Goal: Task Accomplishment & Management: Use online tool/utility

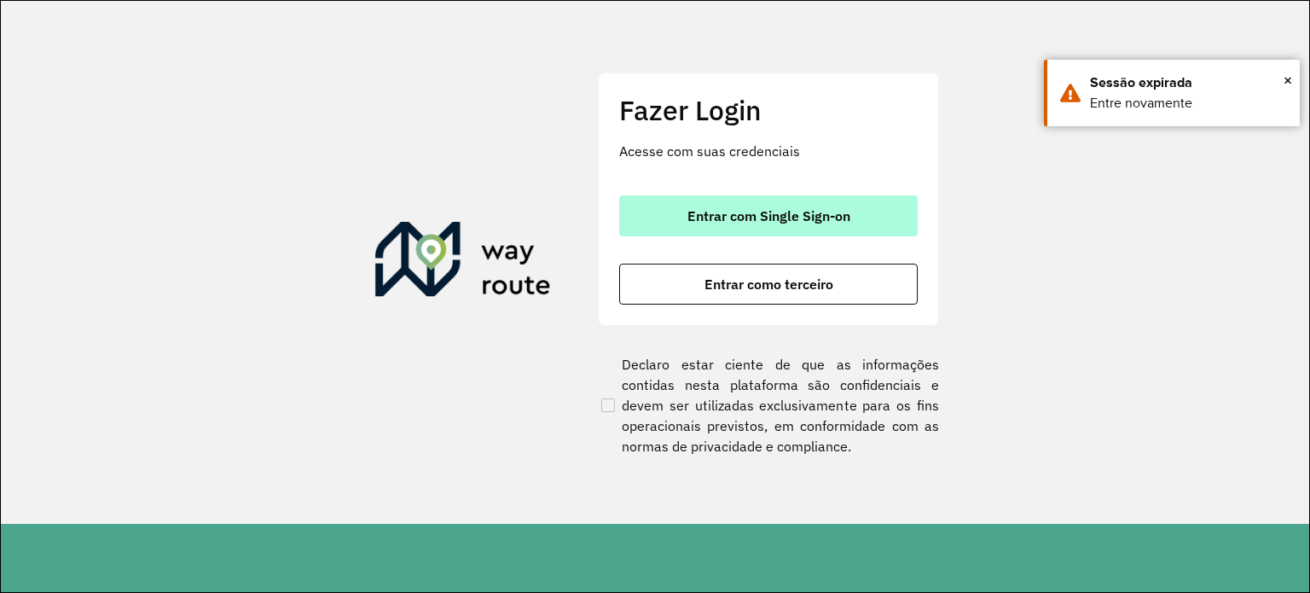
click at [737, 228] on button "Entrar com Single Sign-on" at bounding box center [768, 215] width 299 height 41
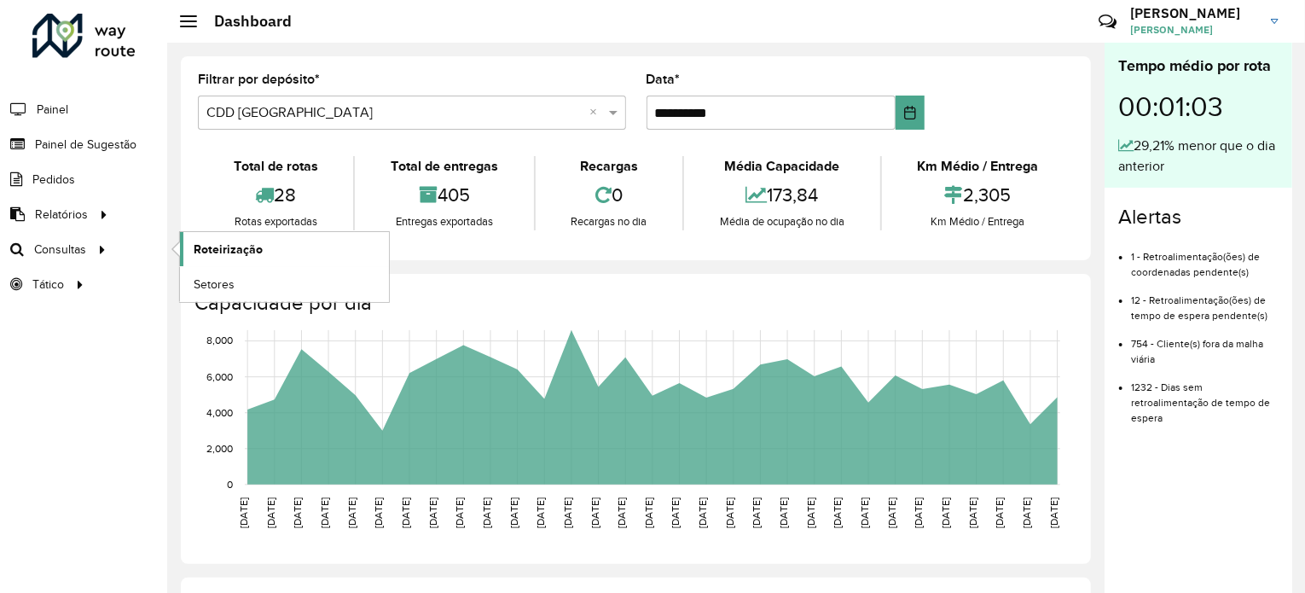
click at [242, 251] on span "Roteirização" at bounding box center [228, 250] width 69 height 18
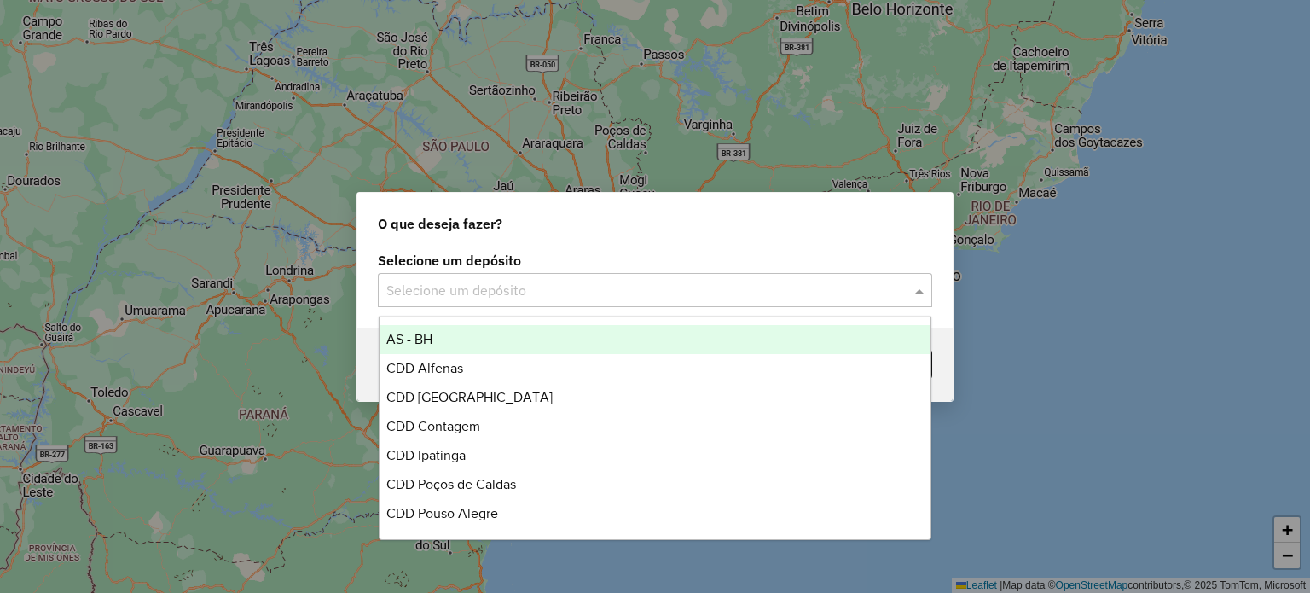
click at [515, 286] on input "text" at bounding box center [637, 291] width 503 height 20
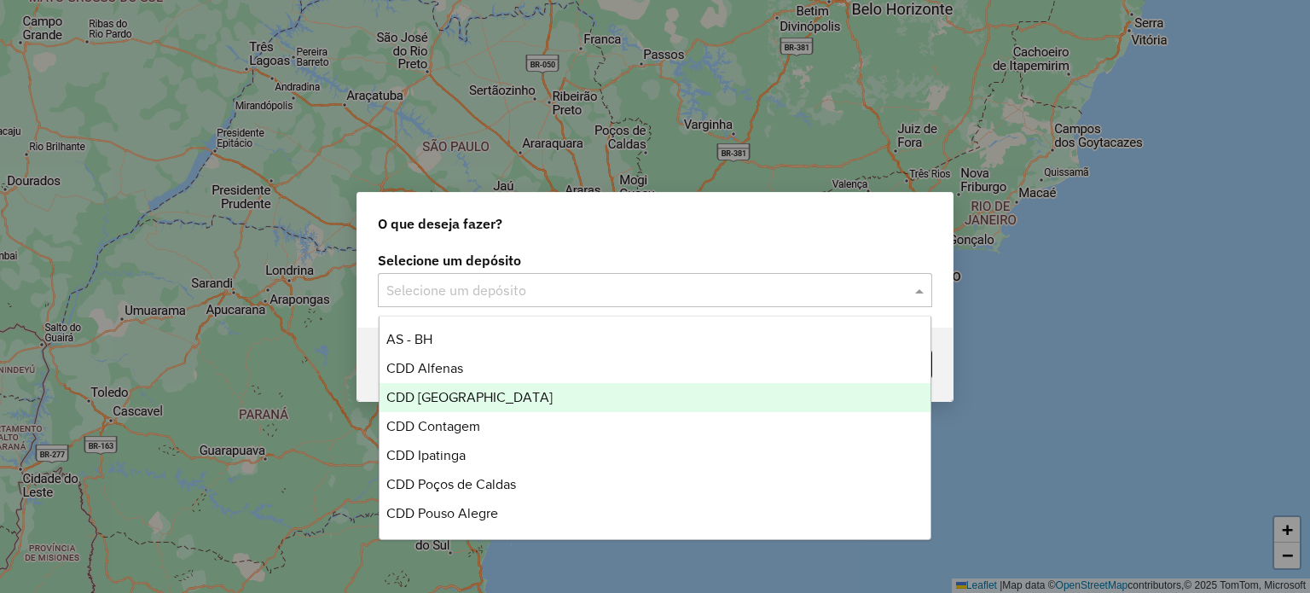
click at [482, 388] on div "CDD [GEOGRAPHIC_DATA]" at bounding box center [656, 397] width 552 height 29
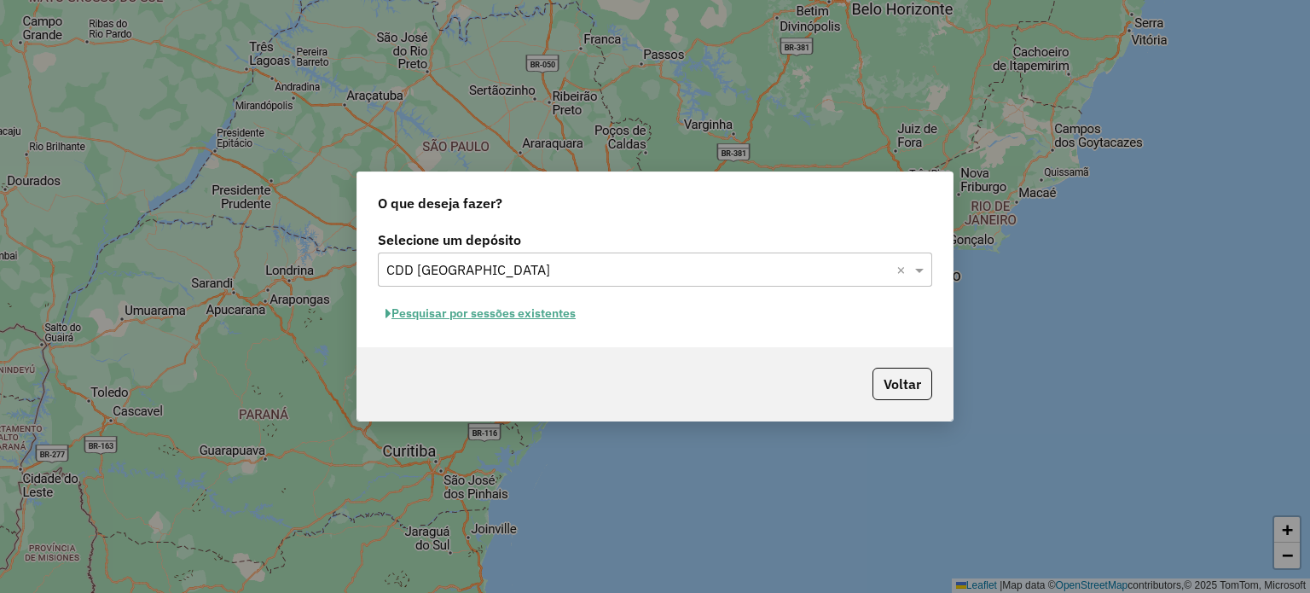
click at [568, 318] on button "Pesquisar por sessões existentes" at bounding box center [481, 313] width 206 height 26
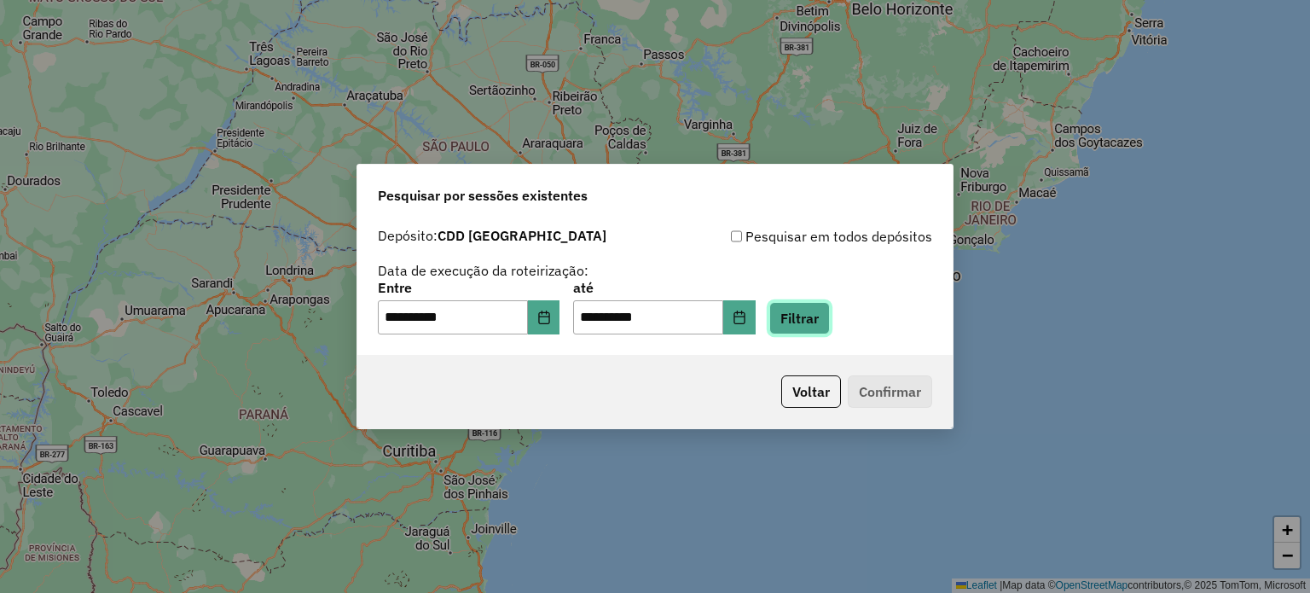
click at [818, 323] on button "Filtrar" at bounding box center [799, 318] width 61 height 32
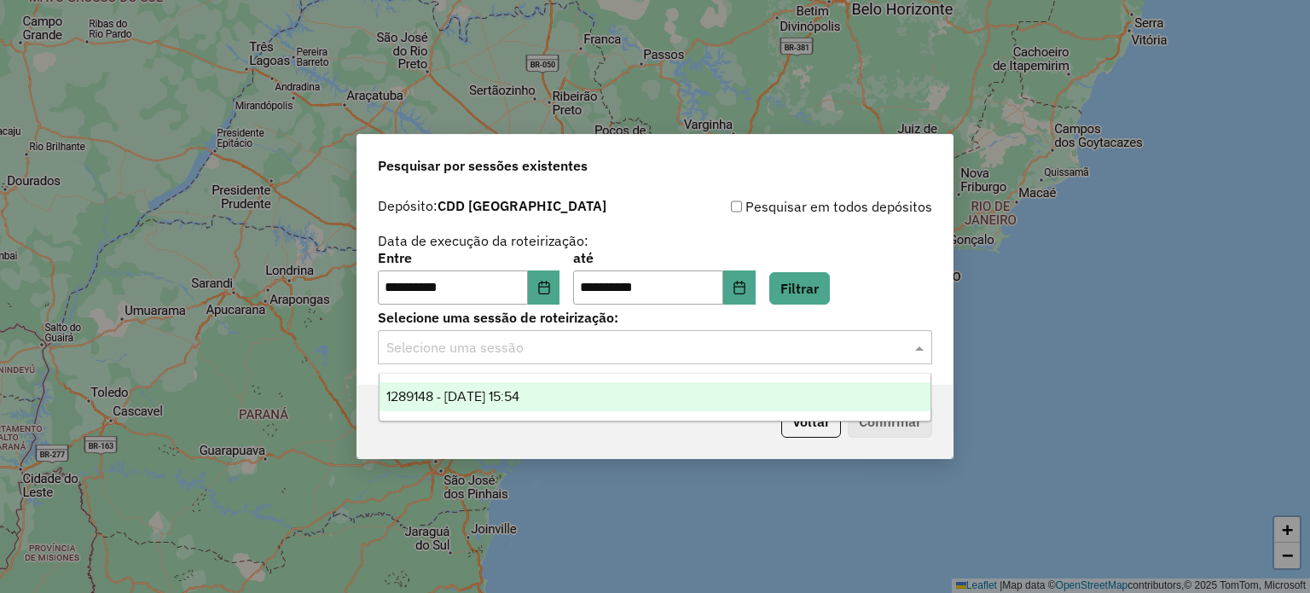
click at [744, 364] on div "Selecione uma sessão" at bounding box center [655, 347] width 554 height 34
click at [705, 381] on ng-dropdown-panel "1289148 - 06/10/2025 15:54" at bounding box center [656, 397] width 554 height 49
click at [706, 392] on div "1289148 - 06/10/2025 15:54" at bounding box center [656, 396] width 552 height 29
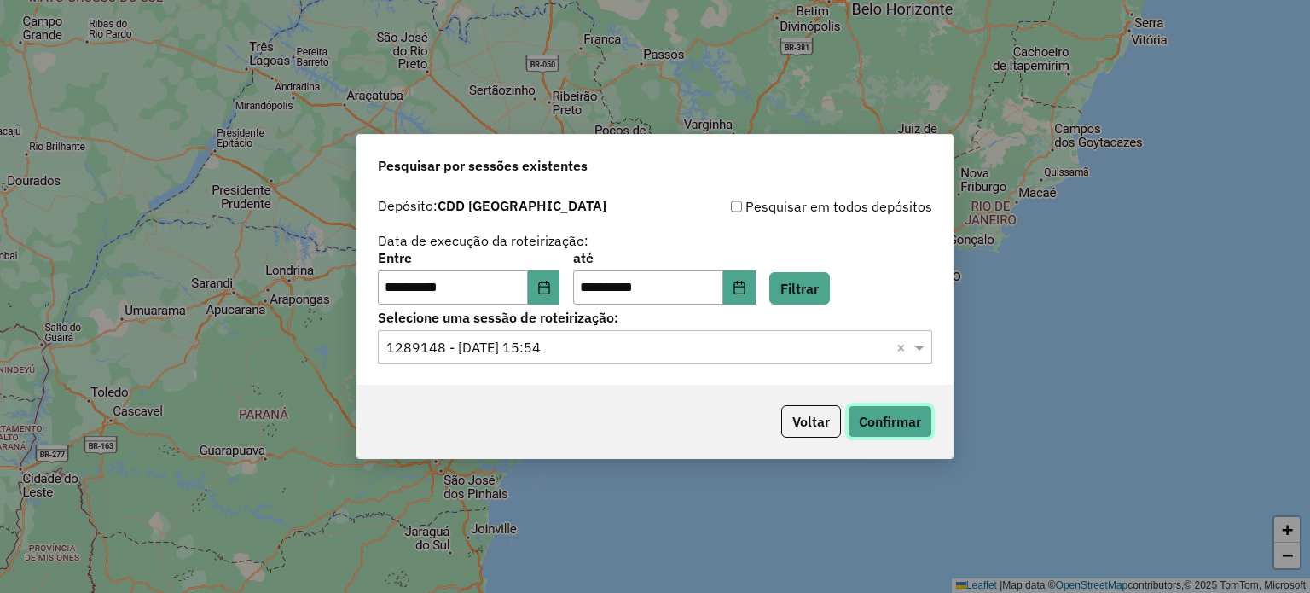
click at [905, 411] on button "Confirmar" at bounding box center [890, 421] width 84 height 32
click at [551, 293] on icon "Choose Date" at bounding box center [544, 288] width 14 height 14
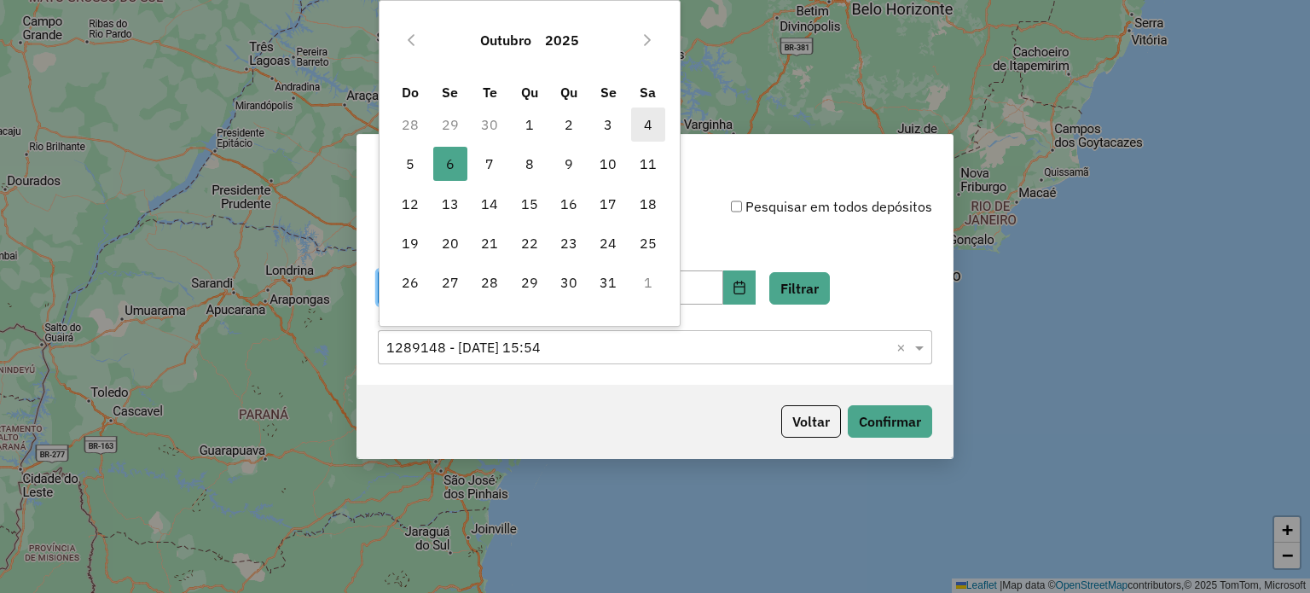
click at [642, 118] on span "4" at bounding box center [648, 124] width 34 height 34
type input "**********"
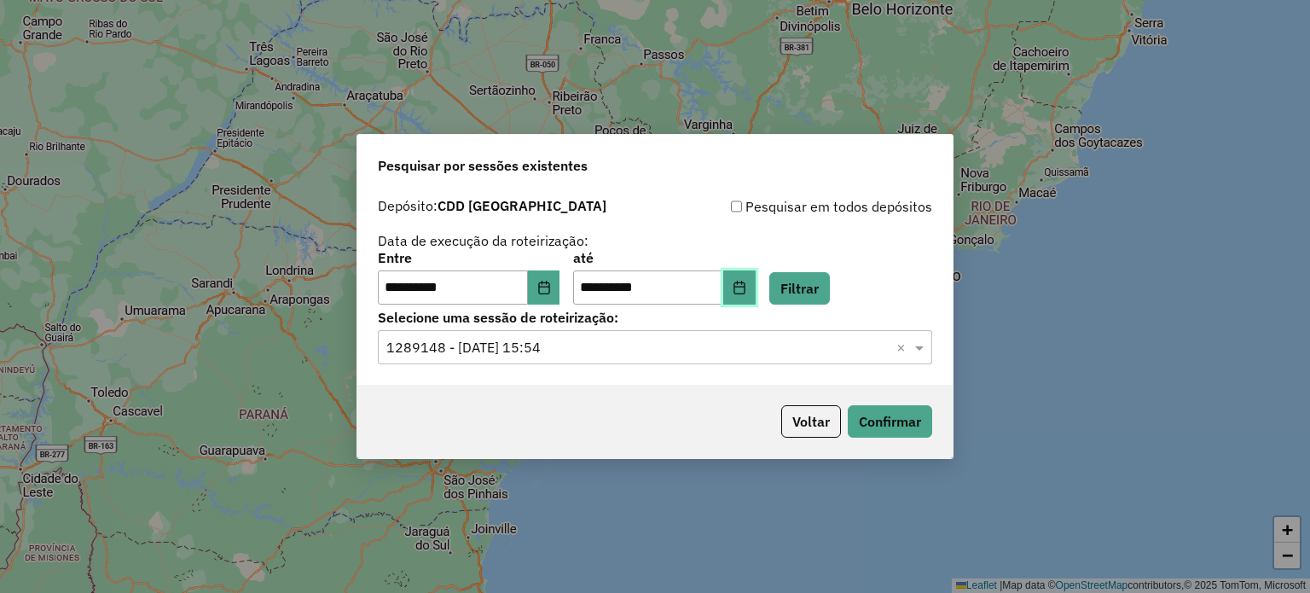
click at [756, 279] on button "Choose Date" at bounding box center [739, 287] width 32 height 34
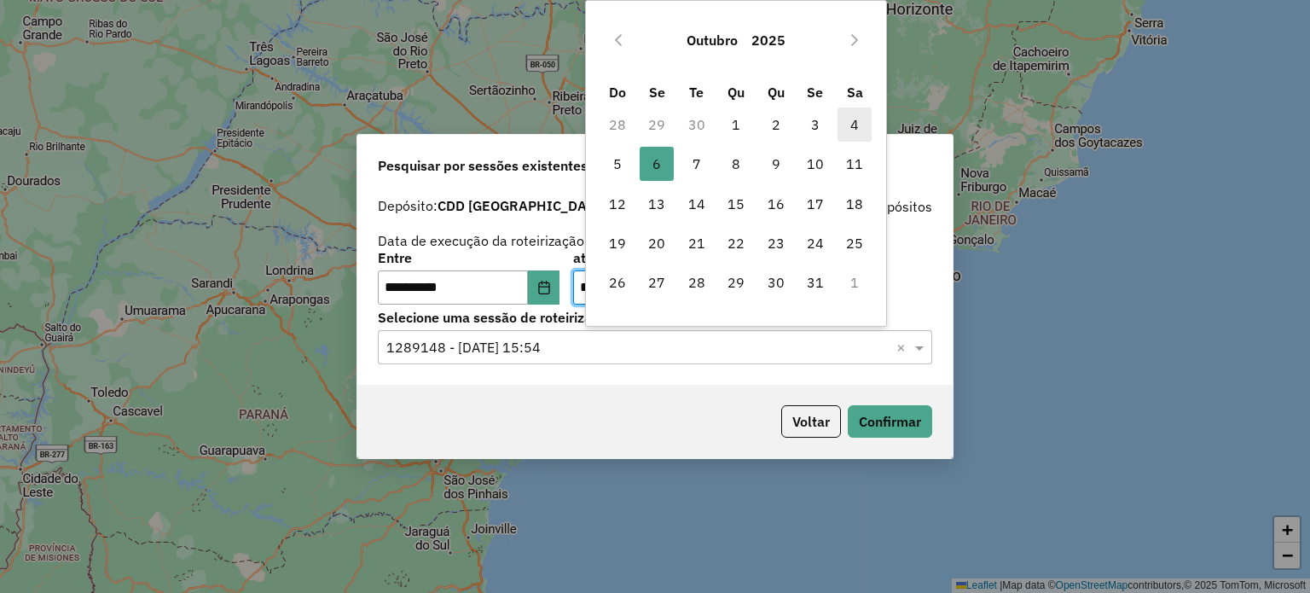
click at [851, 119] on span "4" at bounding box center [855, 124] width 34 height 34
type input "**********"
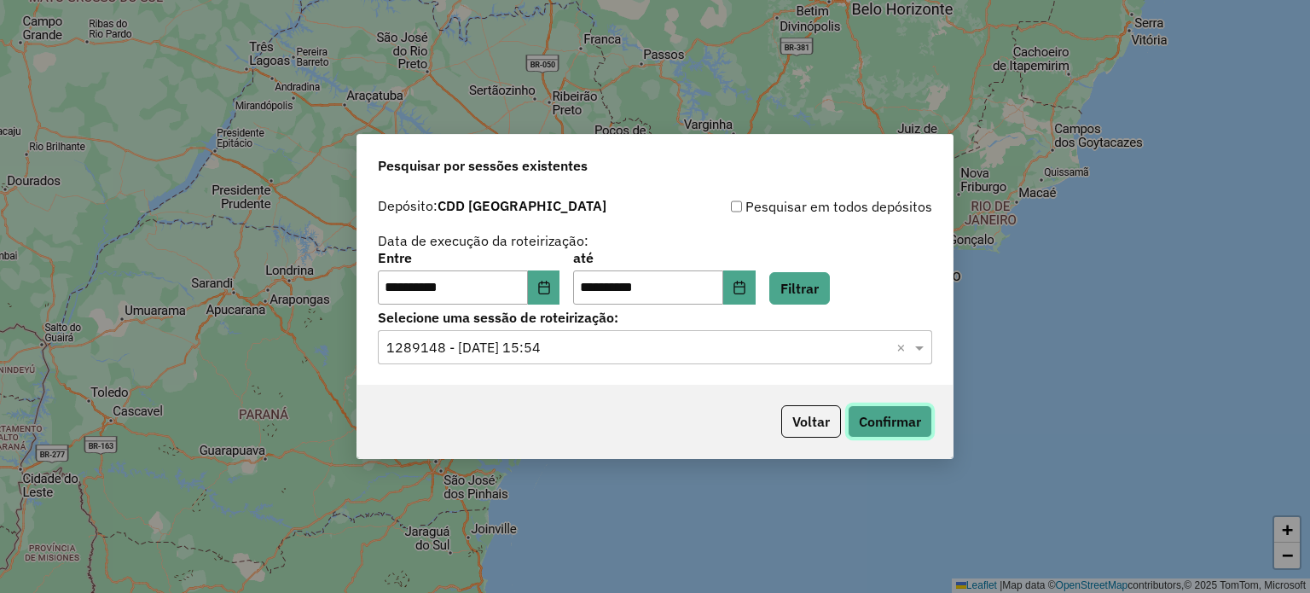
click at [910, 416] on button "Confirmar" at bounding box center [890, 421] width 84 height 32
click at [551, 281] on icon "Choose Date" at bounding box center [544, 288] width 14 height 14
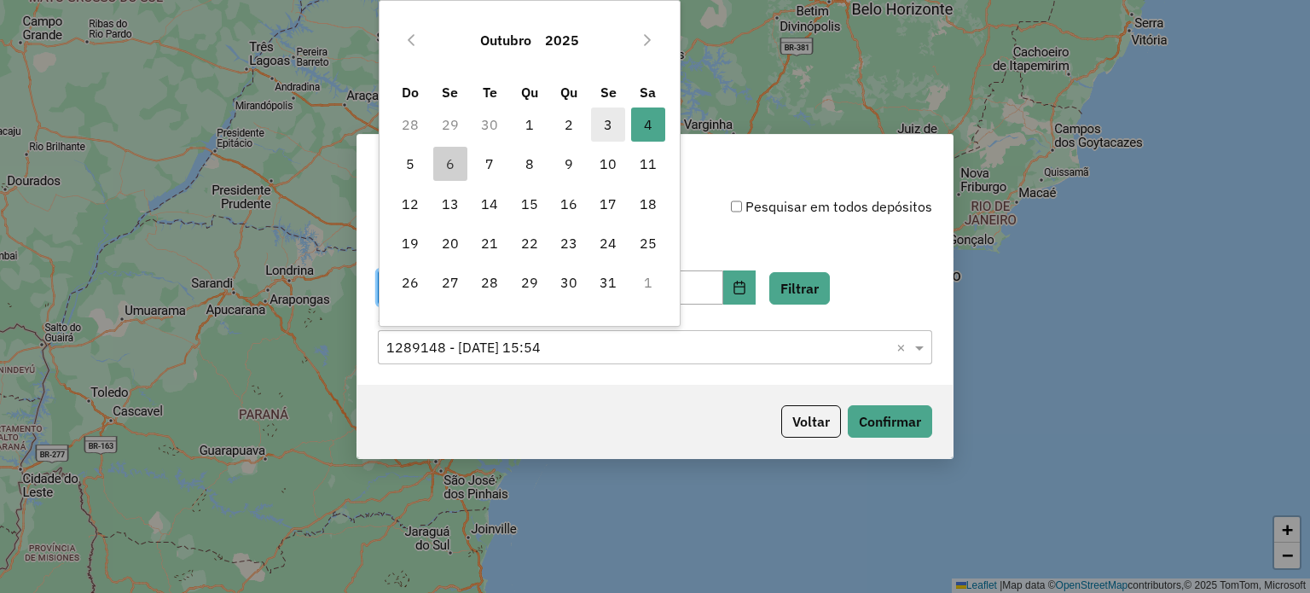
click at [605, 130] on span "3" at bounding box center [608, 124] width 34 height 34
type input "**********"
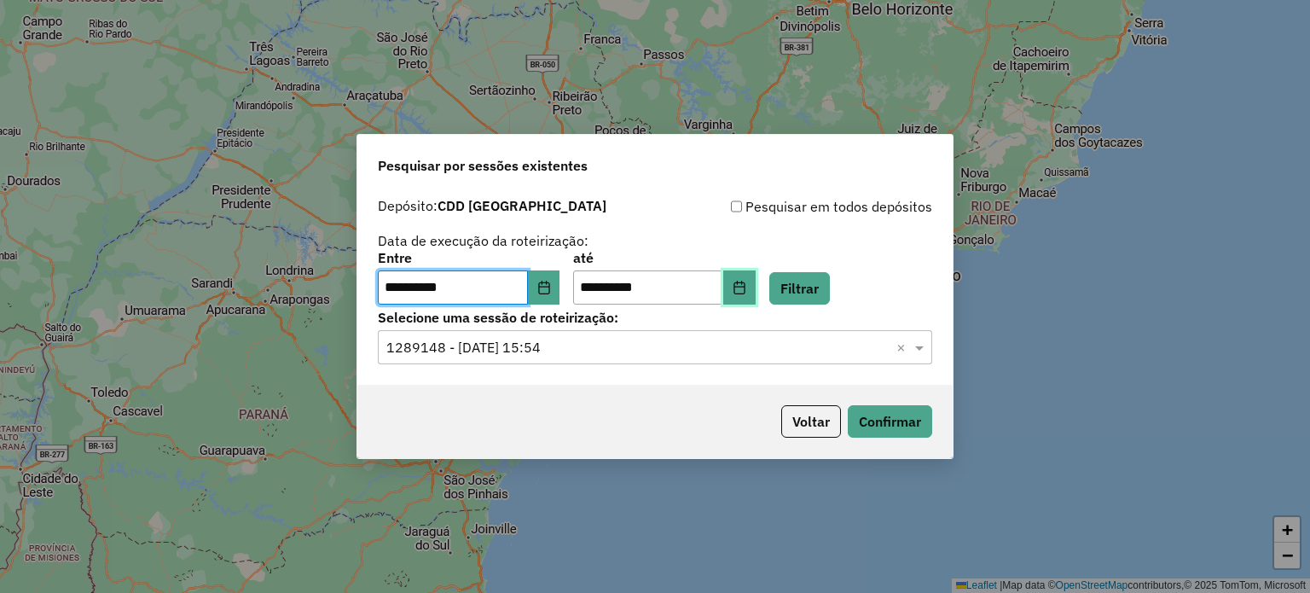
click at [746, 286] on icon "Choose Date" at bounding box center [740, 288] width 14 height 14
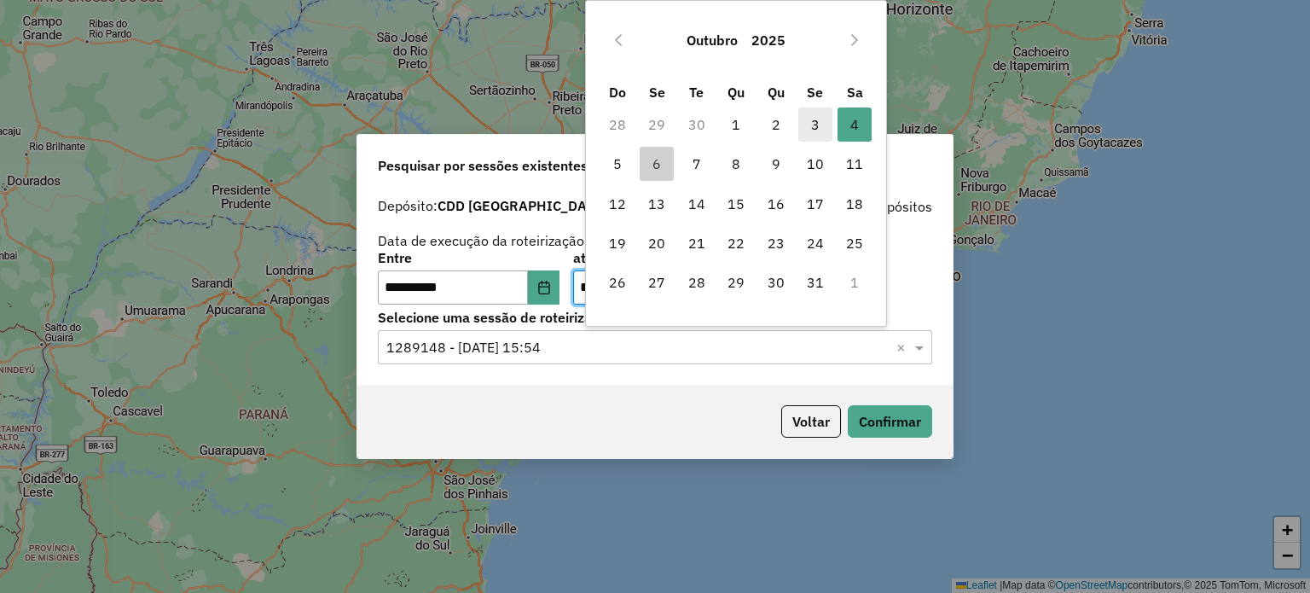
click at [806, 119] on span "3" at bounding box center [815, 124] width 34 height 34
type input "**********"
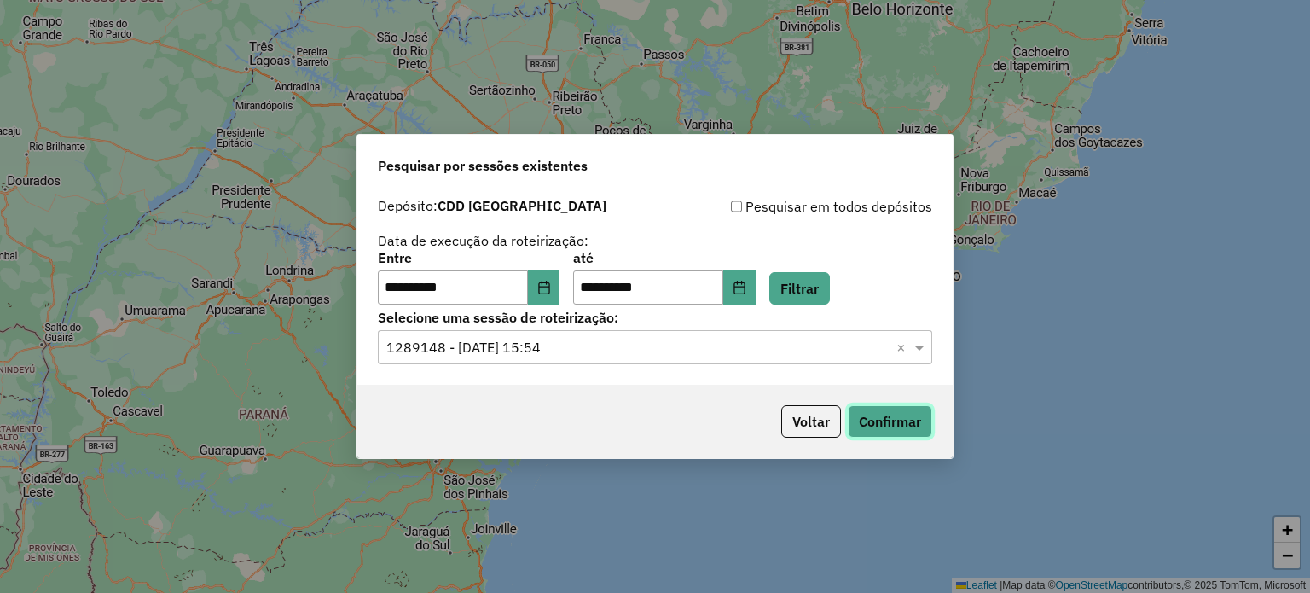
click at [883, 419] on button "Confirmar" at bounding box center [890, 421] width 84 height 32
click at [549, 287] on icon "Choose Date" at bounding box center [543, 288] width 11 height 14
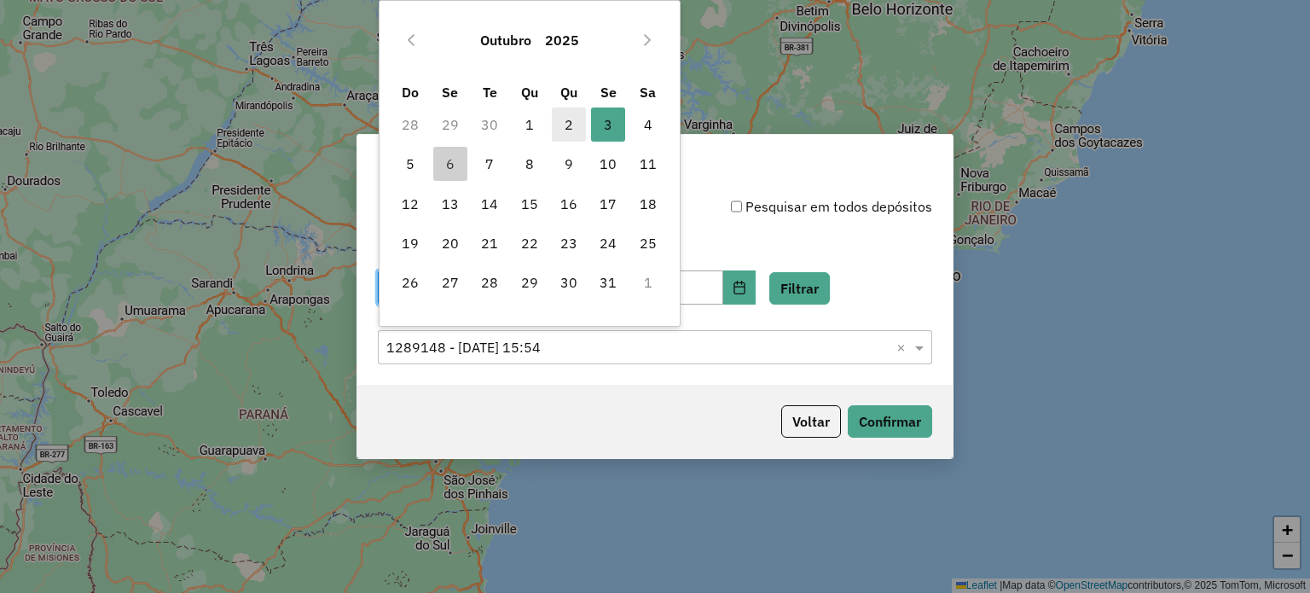
click at [576, 109] on span "2" at bounding box center [569, 124] width 34 height 34
type input "**********"
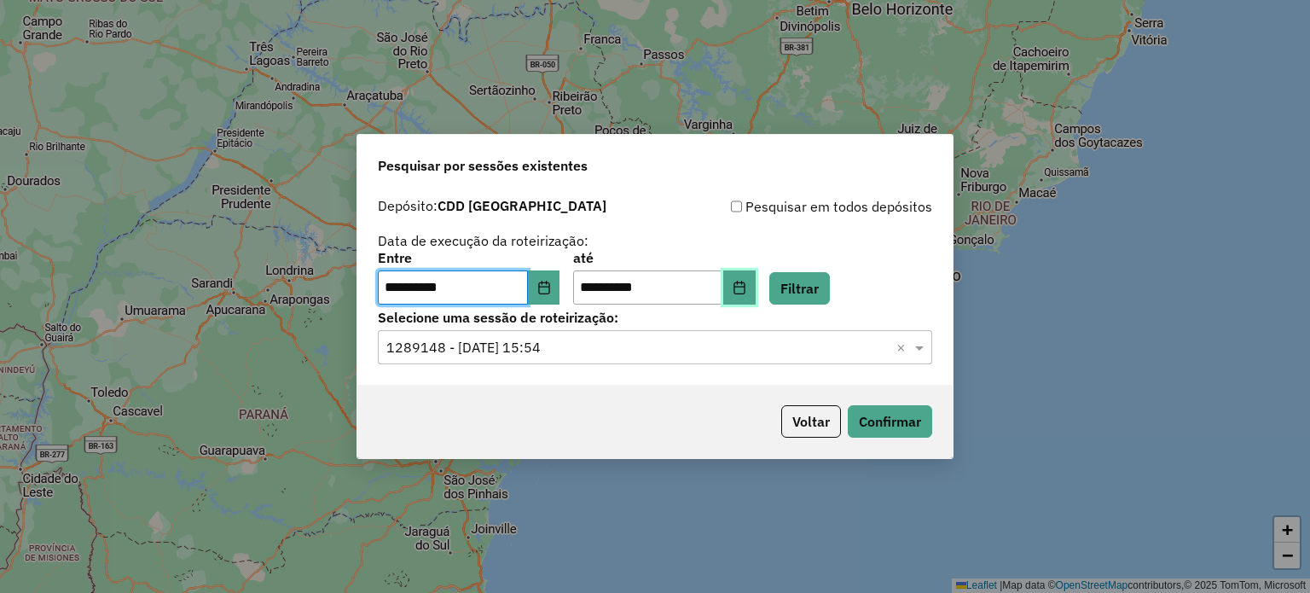
click at [745, 294] on icon "Choose Date" at bounding box center [739, 288] width 11 height 14
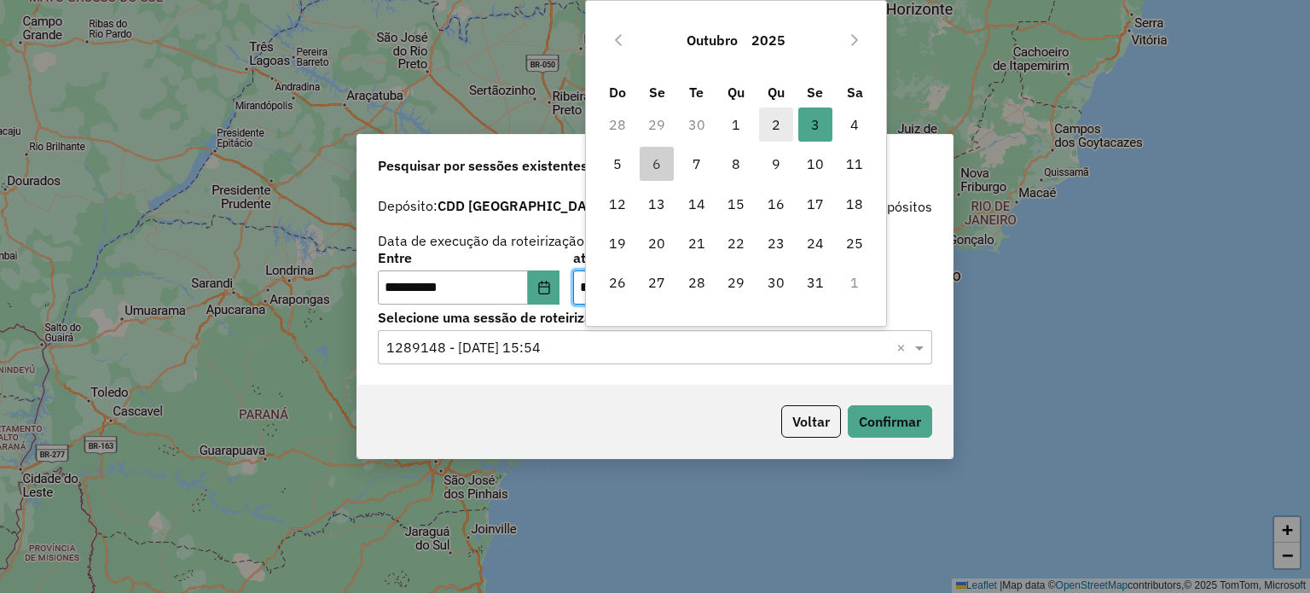
click at [777, 121] on span "2" at bounding box center [776, 124] width 34 height 34
type input "**********"
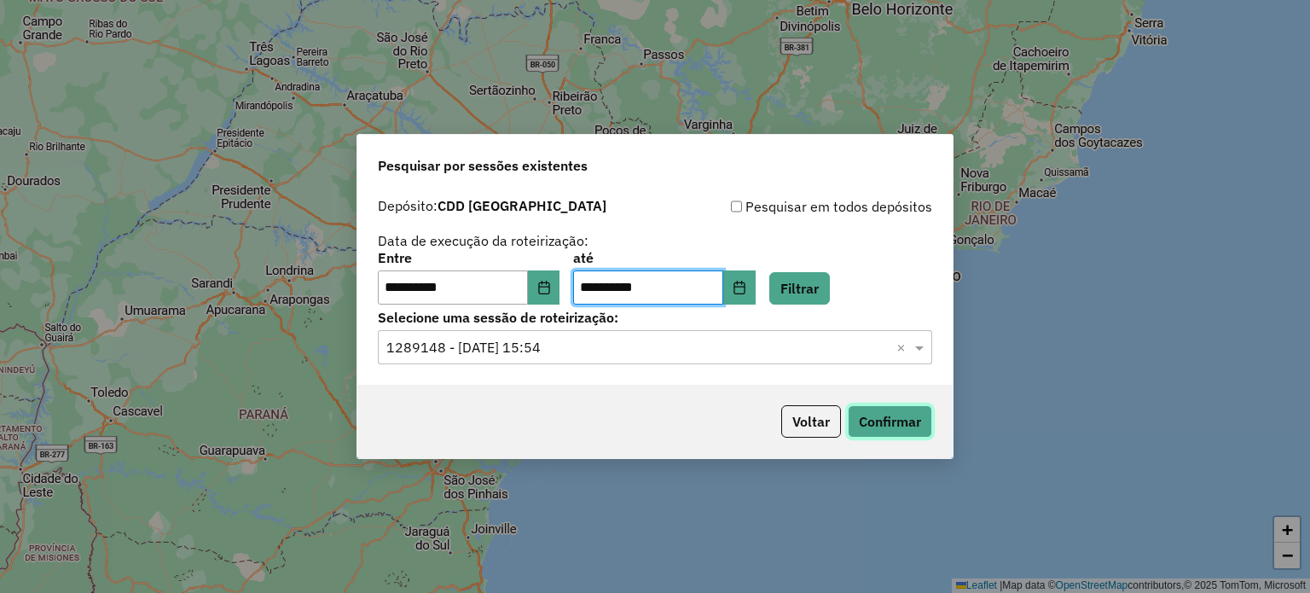
click at [907, 421] on button "Confirmar" at bounding box center [890, 421] width 84 height 32
click at [665, 331] on div "Selecione uma sessão × 1289148 - 06/10/2025 15:54 ×" at bounding box center [655, 347] width 554 height 34
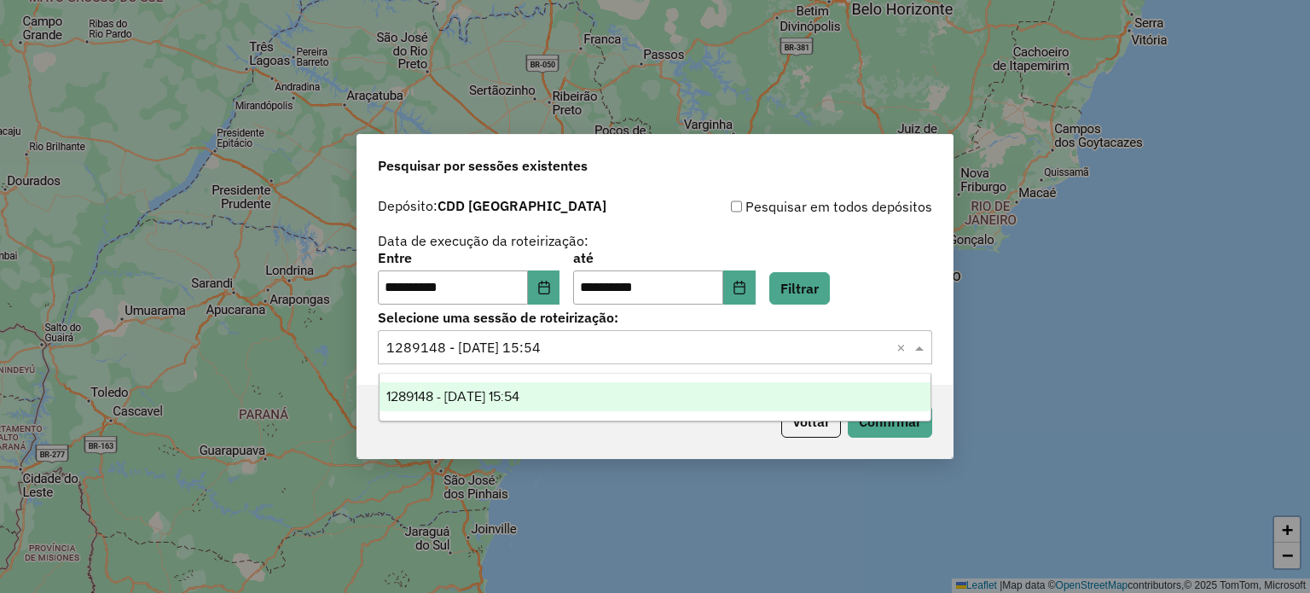
click at [688, 310] on label "Selecione uma sessão de roteirização:" at bounding box center [655, 317] width 554 height 20
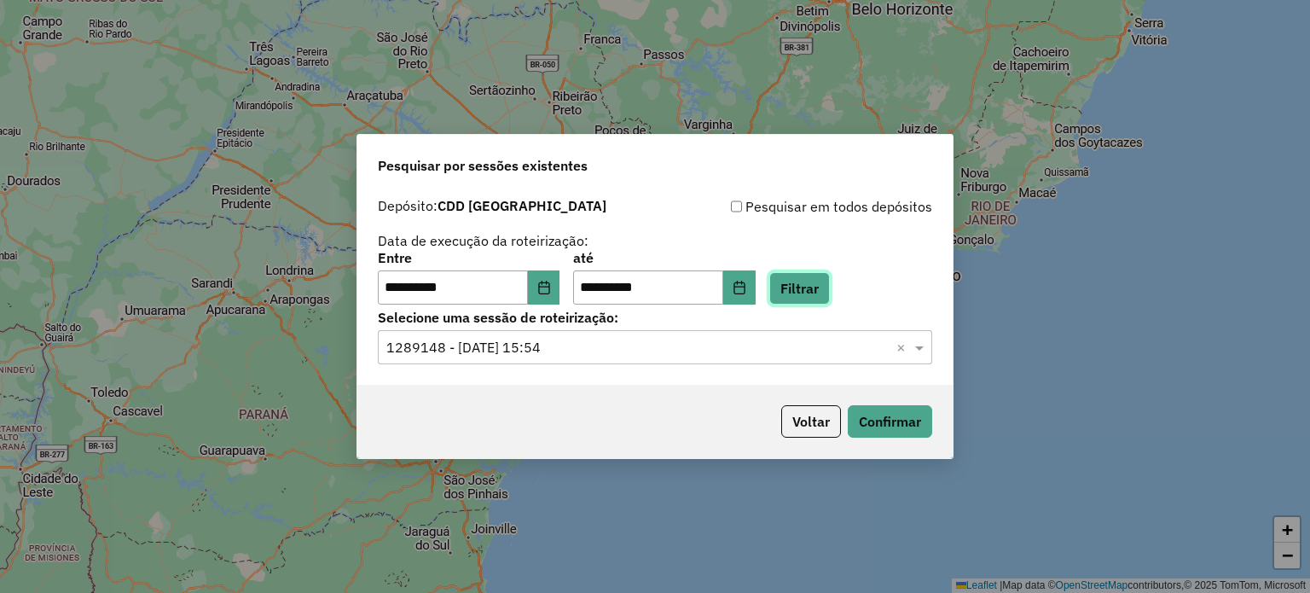
click at [826, 286] on button "Filtrar" at bounding box center [799, 288] width 61 height 32
click at [666, 354] on input "text" at bounding box center [637, 348] width 503 height 20
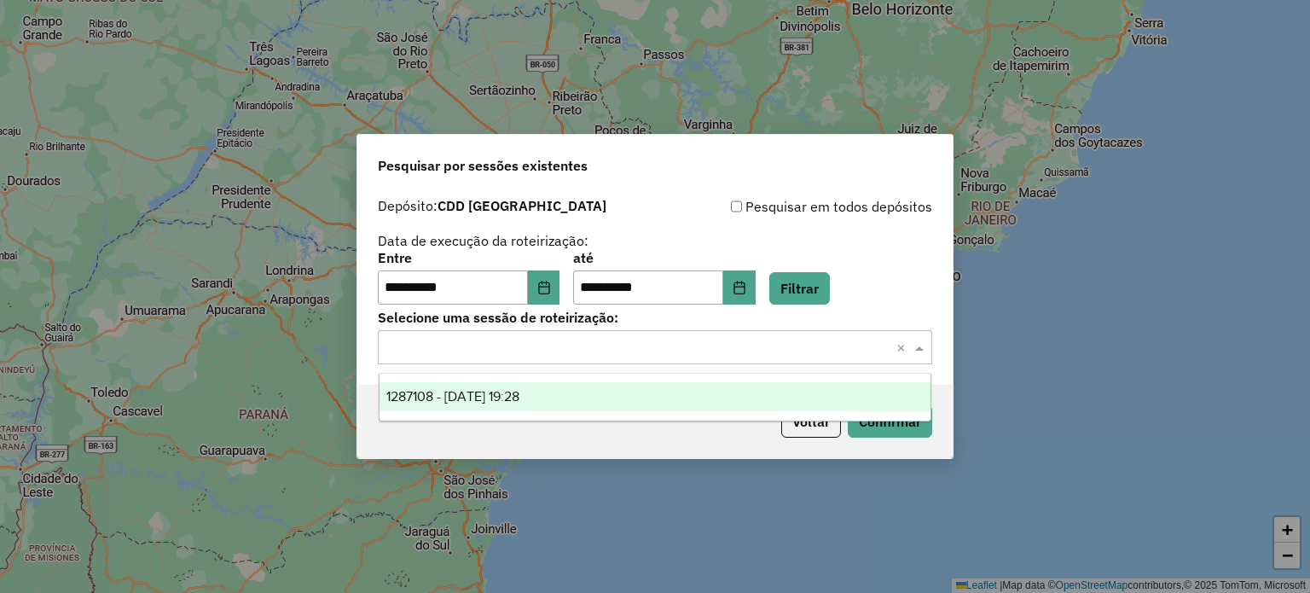
click at [627, 388] on div "1287108 - 02/10/2025 19:28" at bounding box center [656, 396] width 552 height 29
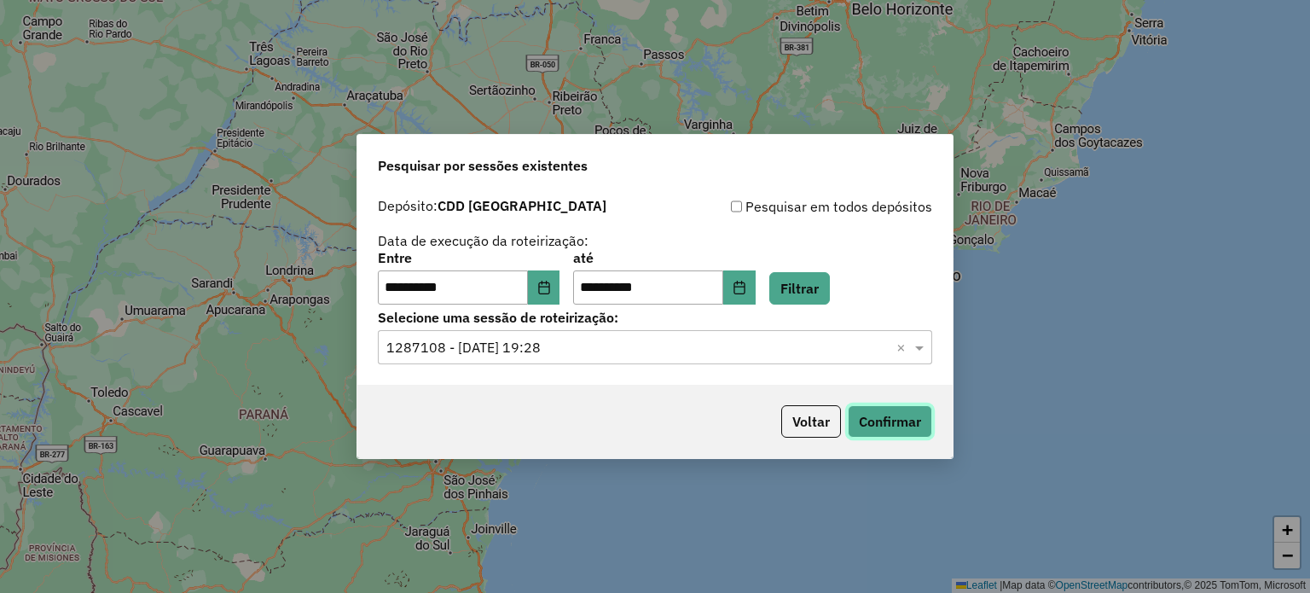
click at [889, 426] on button "Confirmar" at bounding box center [890, 421] width 84 height 32
click at [602, 323] on label "Selecione uma sessão de roteirização:" at bounding box center [655, 317] width 554 height 20
click at [588, 351] on input "text" at bounding box center [637, 348] width 503 height 20
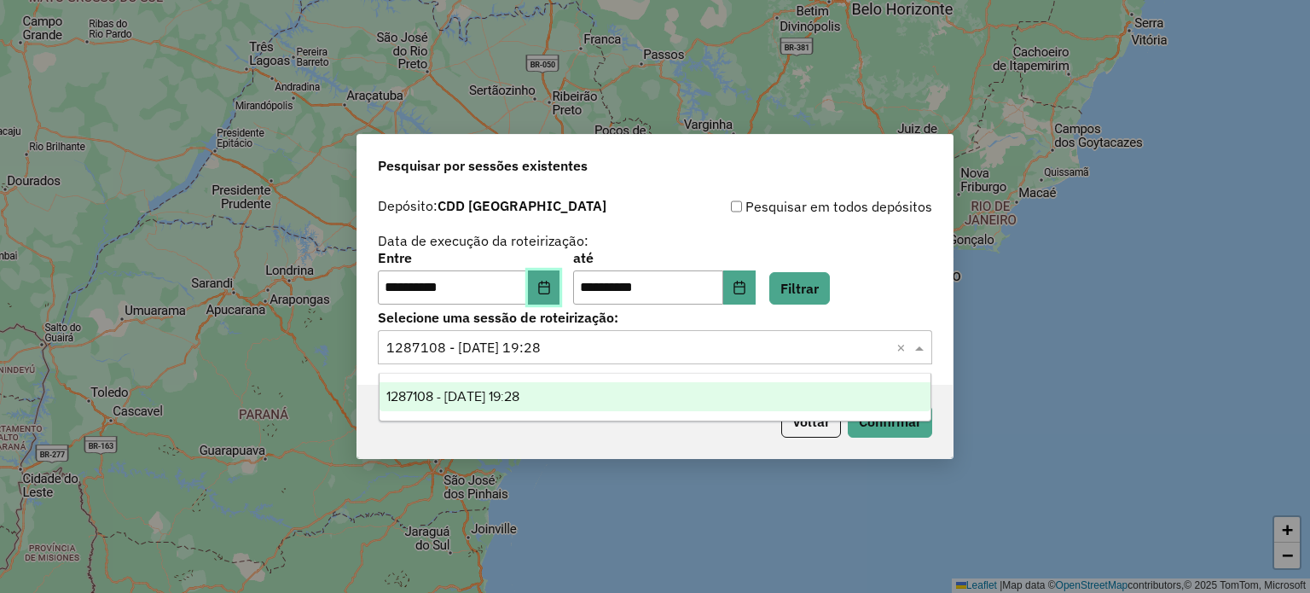
click at [543, 291] on button "Choose Date" at bounding box center [544, 287] width 32 height 34
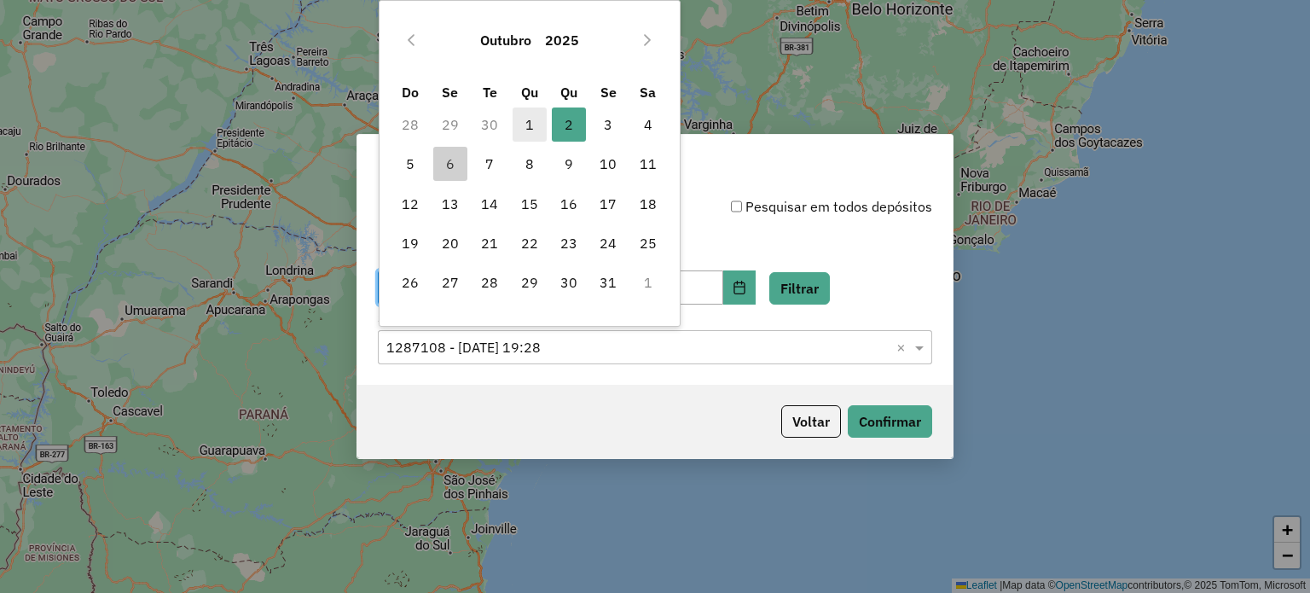
click at [542, 125] on span "1" at bounding box center [530, 124] width 34 height 34
type input "**********"
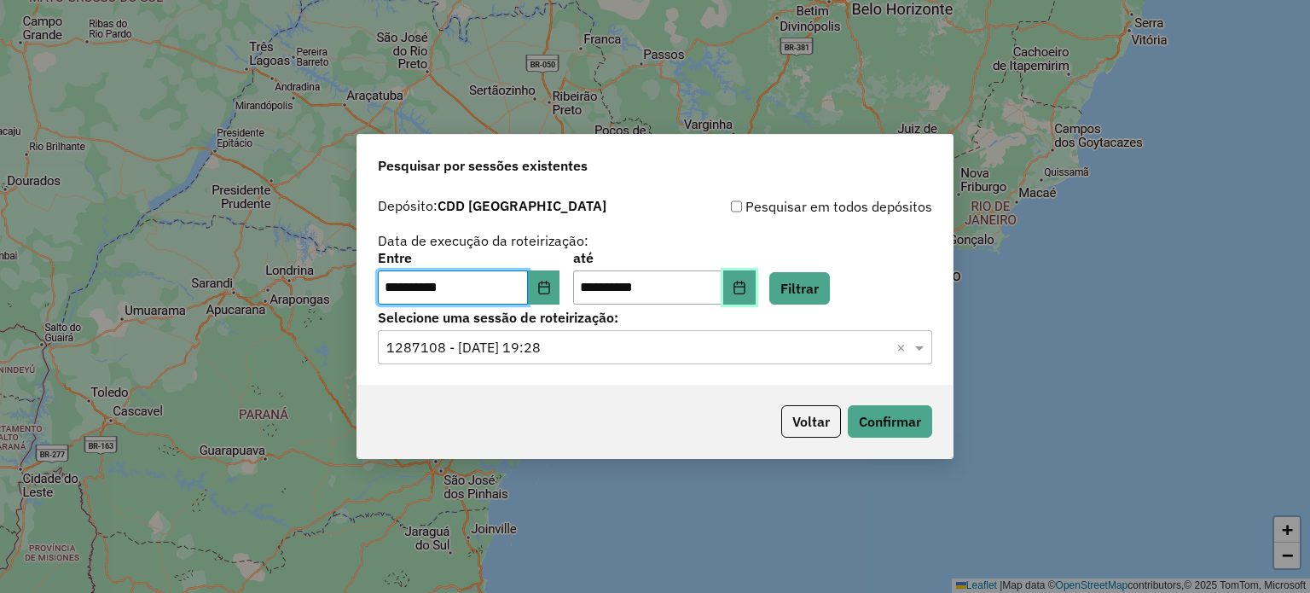
click at [746, 289] on icon "Choose Date" at bounding box center [740, 288] width 14 height 14
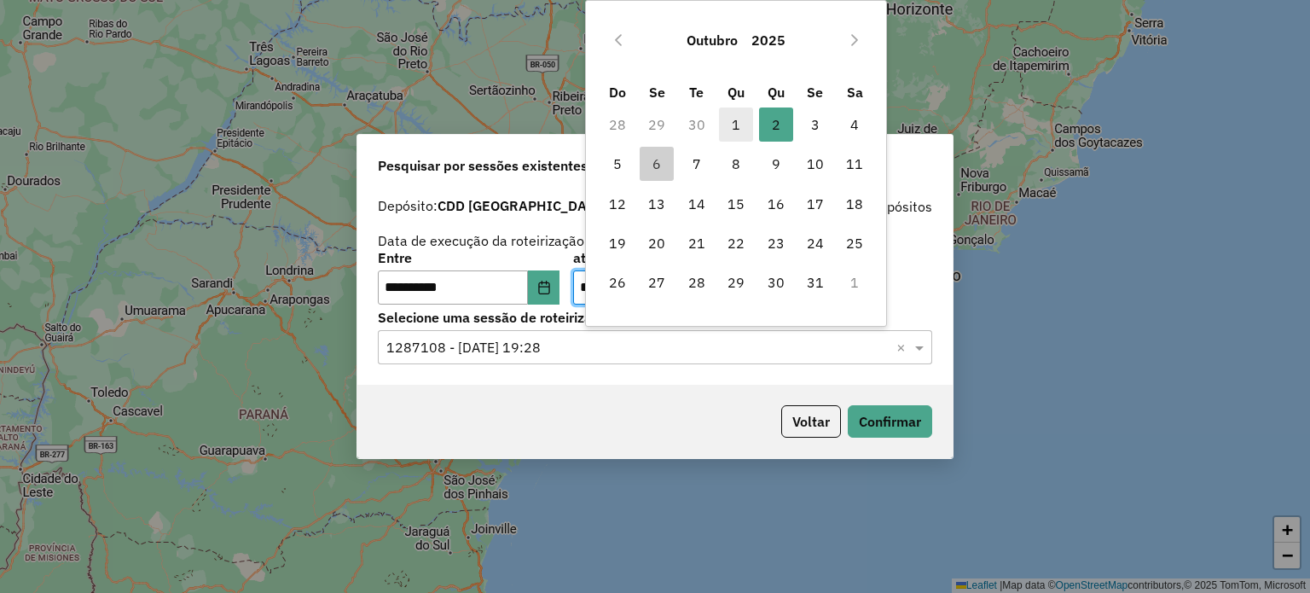
click at [734, 115] on span "1" at bounding box center [736, 124] width 34 height 34
type input "**********"
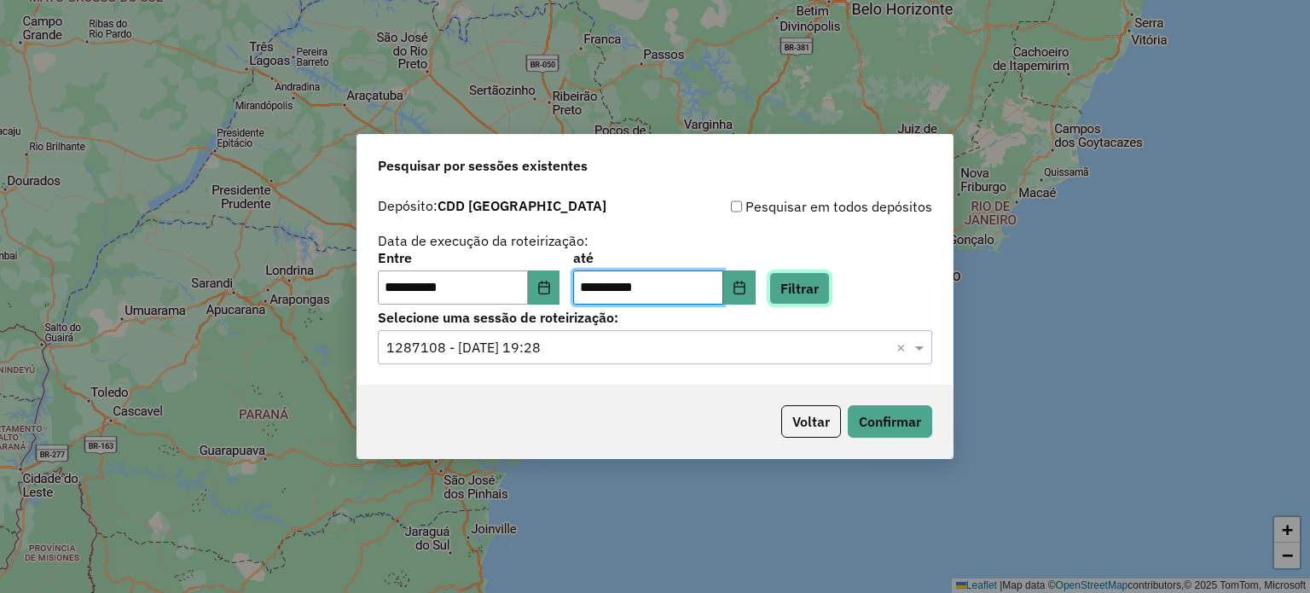
click at [817, 289] on button "Filtrar" at bounding box center [799, 288] width 61 height 32
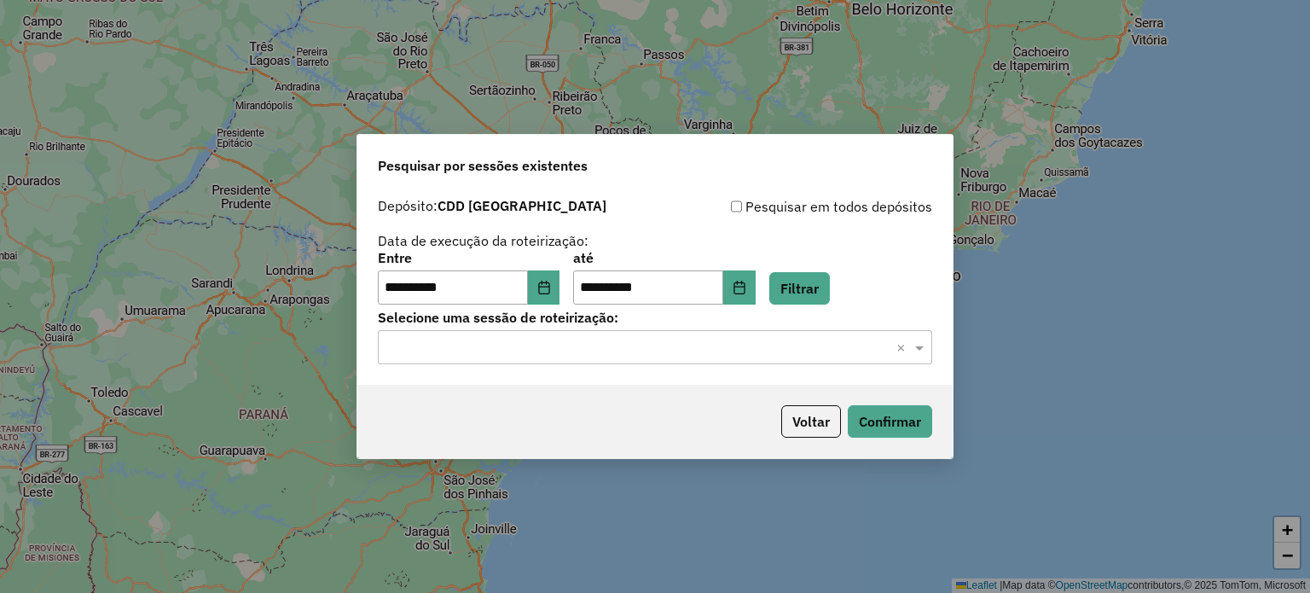
click at [650, 353] on input "text" at bounding box center [637, 348] width 503 height 20
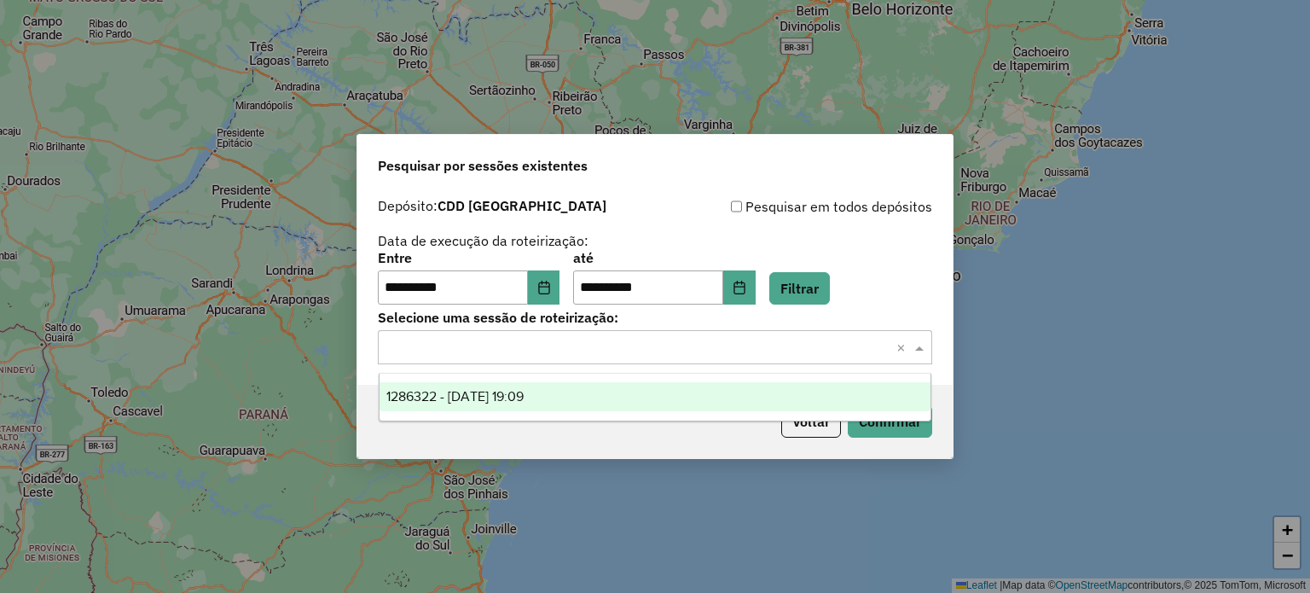
click at [614, 400] on div "1286322 - 01/10/2025 19:09" at bounding box center [656, 396] width 552 height 29
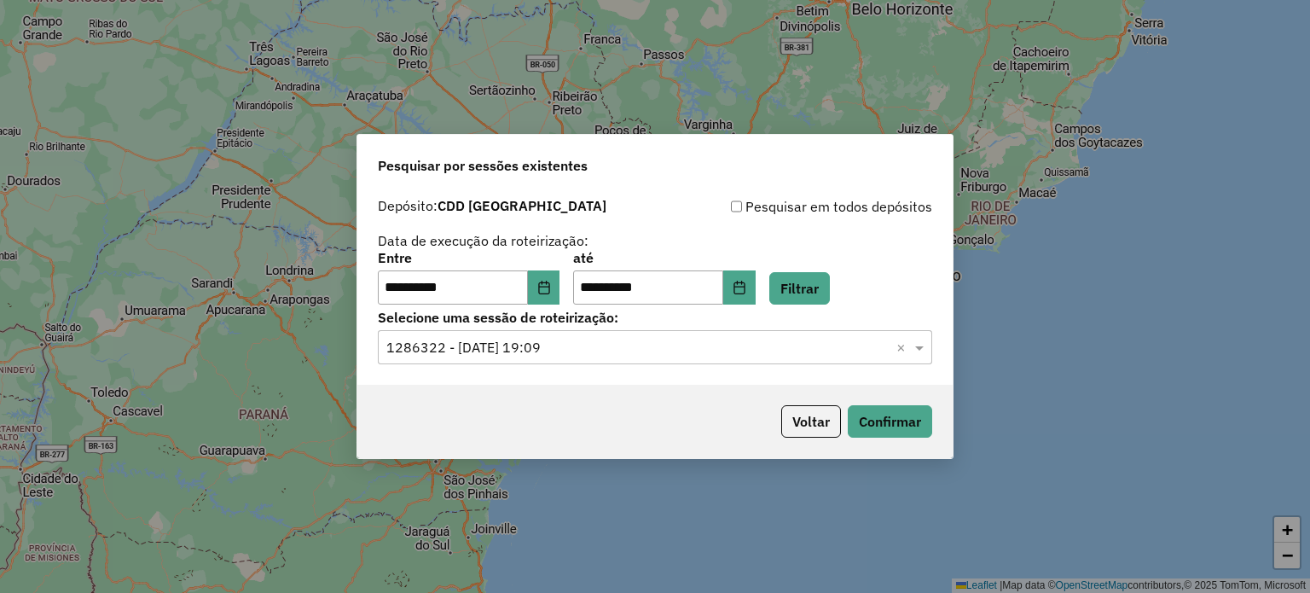
click at [901, 402] on div "Voltar Confirmar" at bounding box center [654, 421] width 595 height 73
click at [900, 412] on button "Confirmar" at bounding box center [890, 421] width 84 height 32
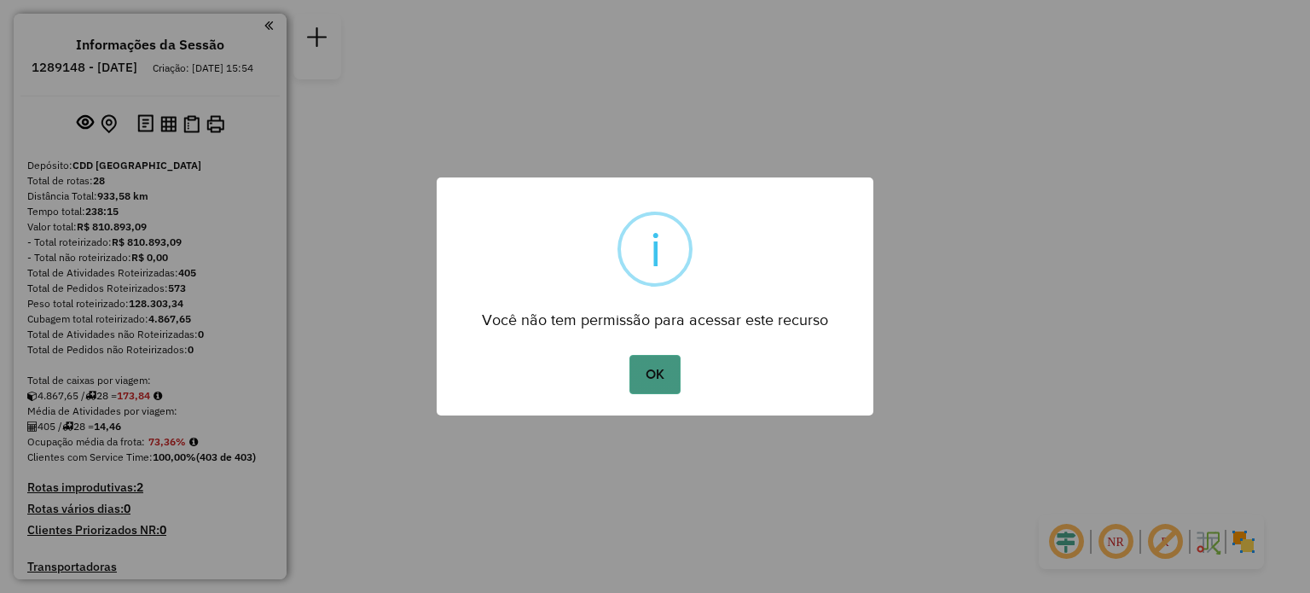
click at [659, 363] on button "OK" at bounding box center [655, 374] width 50 height 39
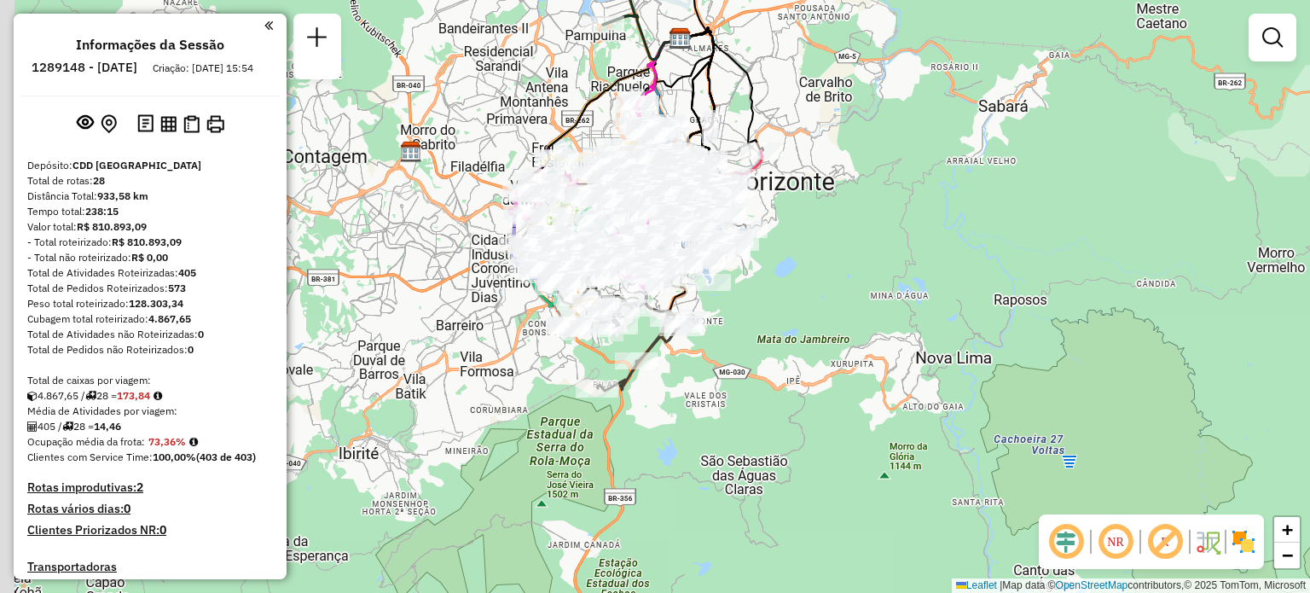
drag, startPoint x: 587, startPoint y: 364, endPoint x: 680, endPoint y: 392, distance: 96.9
click at [680, 392] on div "Janela de atendimento Grade de atendimento Capacidade Transportadoras Veículos …" at bounding box center [655, 296] width 1310 height 593
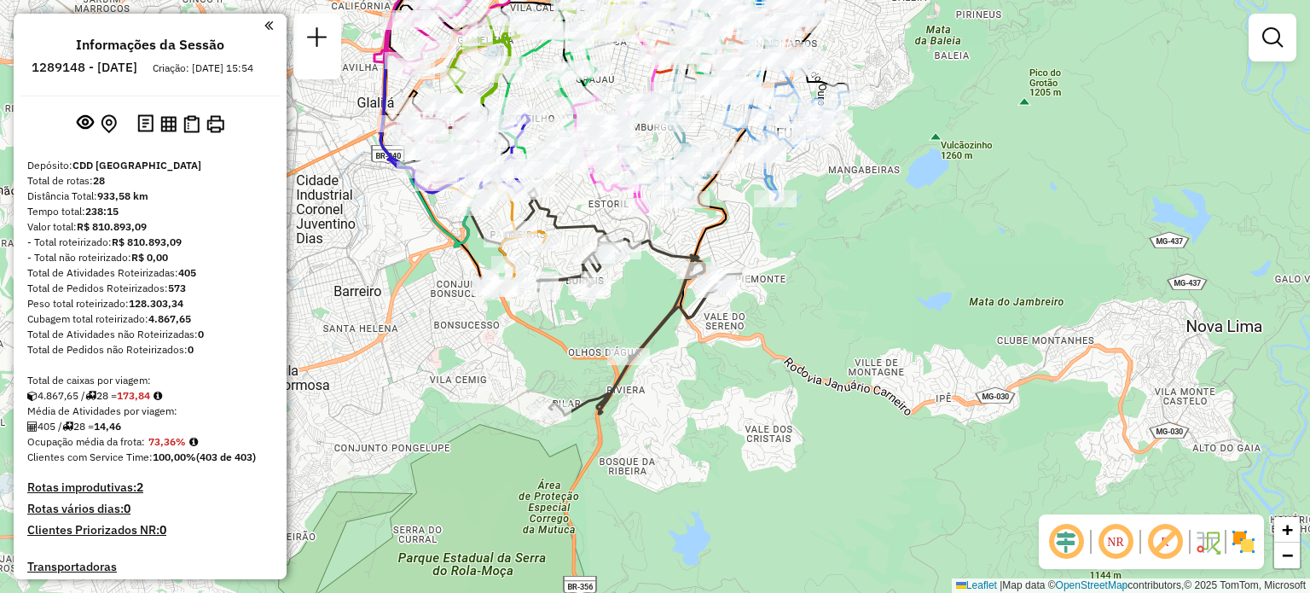
drag, startPoint x: 652, startPoint y: 378, endPoint x: 679, endPoint y: 400, distance: 35.2
click at [679, 400] on div "Janela de atendimento Grade de atendimento Capacidade Transportadoras Veículos …" at bounding box center [655, 296] width 1310 height 593
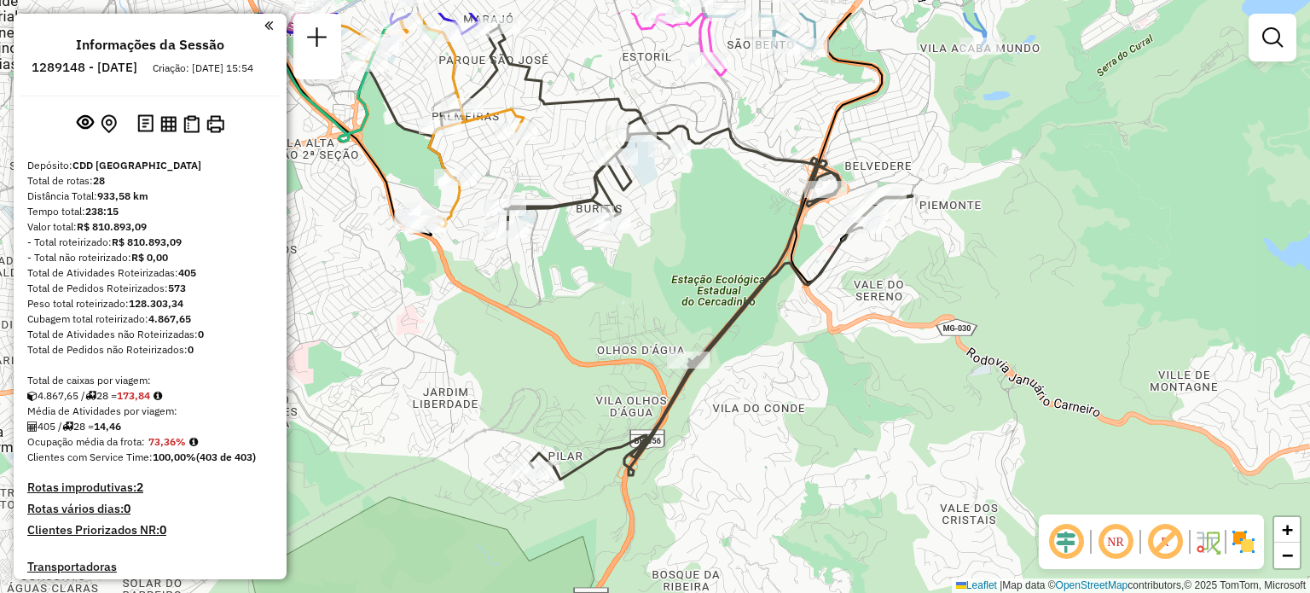
drag, startPoint x: 833, startPoint y: 237, endPoint x: 809, endPoint y: 323, distance: 89.4
click at [809, 323] on div "Janela de atendimento Grade de atendimento Capacidade Transportadoras Veículos …" at bounding box center [655, 296] width 1310 height 593
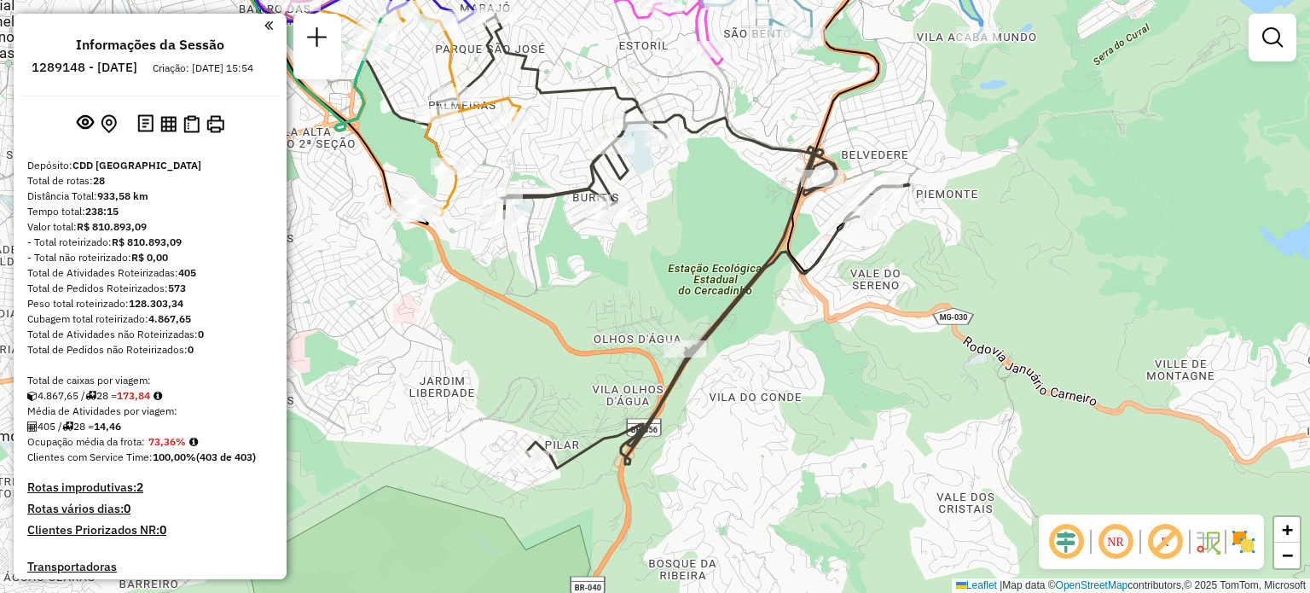
drag, startPoint x: 804, startPoint y: 399, endPoint x: 805, endPoint y: 357, distance: 41.8
click at [805, 357] on div "Janela de atendimento Grade de atendimento Capacidade Transportadoras Veículos …" at bounding box center [655, 296] width 1310 height 593
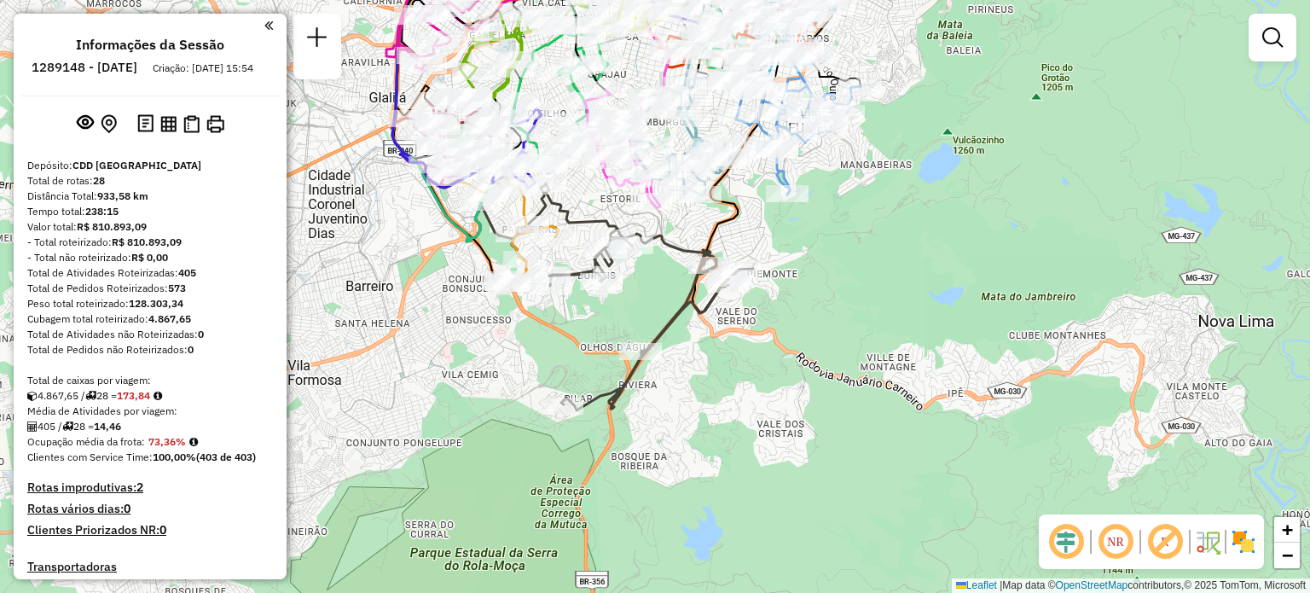
drag, startPoint x: 1107, startPoint y: 375, endPoint x: 943, endPoint y: 374, distance: 164.7
click at [943, 374] on div "Janela de atendimento Grade de atendimento Capacidade Transportadoras Veículos …" at bounding box center [655, 296] width 1310 height 593
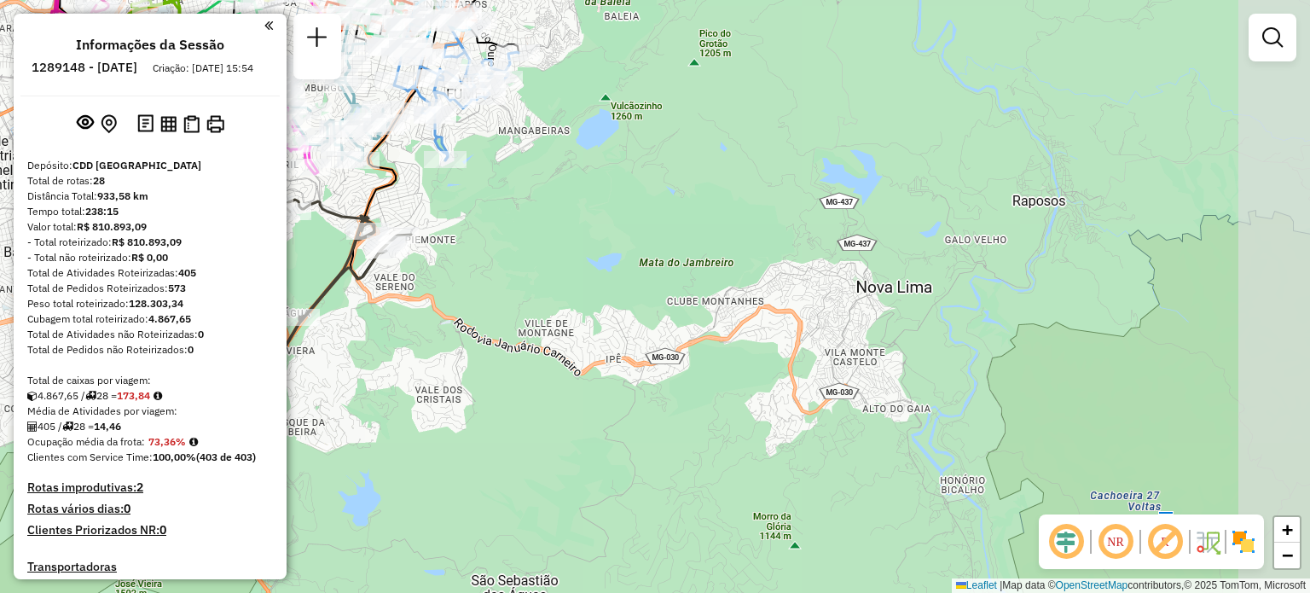
drag, startPoint x: 759, startPoint y: 424, endPoint x: 478, endPoint y: 398, distance: 282.8
click at [478, 398] on div "Janela de atendimento Grade de atendimento Capacidade Transportadoras Veículos …" at bounding box center [655, 296] width 1310 height 593
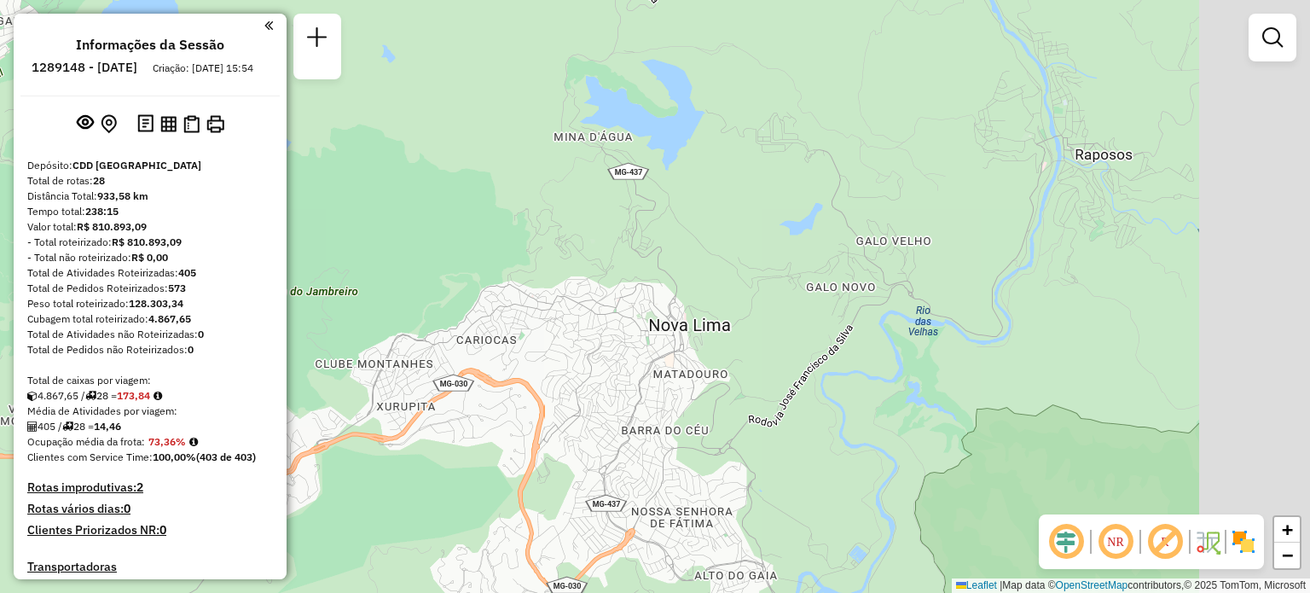
drag, startPoint x: 961, startPoint y: 284, endPoint x: 700, endPoint y: 371, distance: 275.2
click at [700, 371] on div "Janela de atendimento Grade de atendimento Capacidade Transportadoras Veículos …" at bounding box center [655, 296] width 1310 height 593
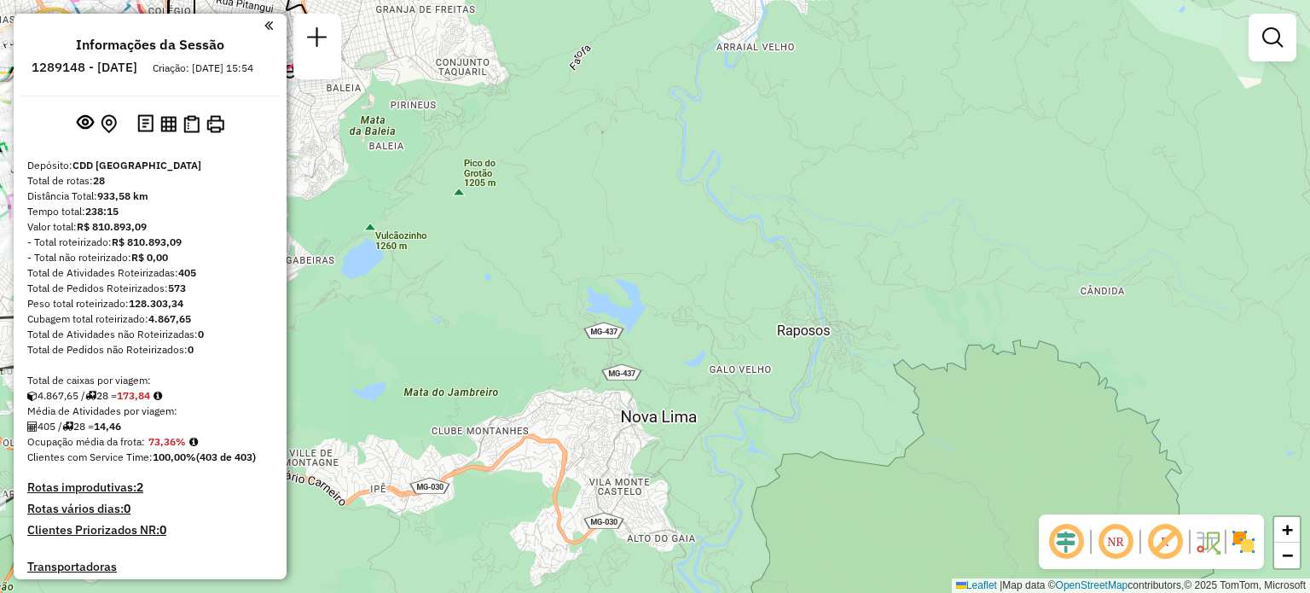
drag, startPoint x: 690, startPoint y: 398, endPoint x: 642, endPoint y: 456, distance: 76.3
click at [642, 456] on div "Janela de atendimento Grade de atendimento Capacidade Transportadoras Veículos …" at bounding box center [655, 296] width 1310 height 593
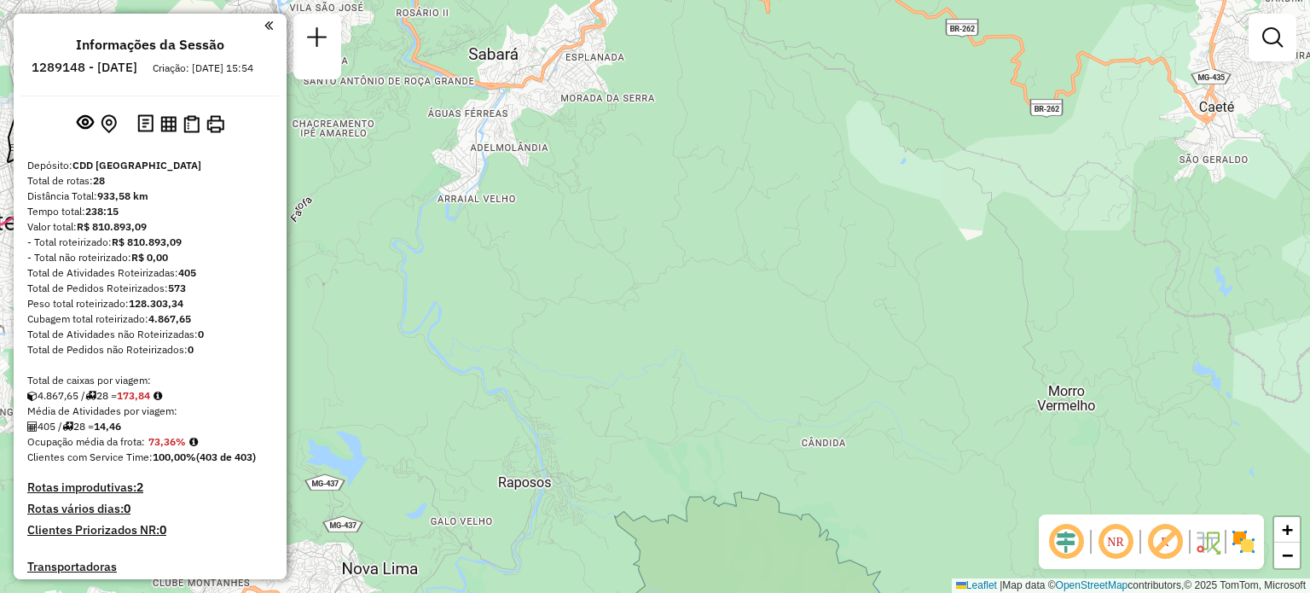
drag, startPoint x: 804, startPoint y: 289, endPoint x: 543, endPoint y: 440, distance: 301.6
click at [543, 440] on div "Janela de atendimento Grade de atendimento Capacidade Transportadoras Veículos …" at bounding box center [655, 296] width 1310 height 593
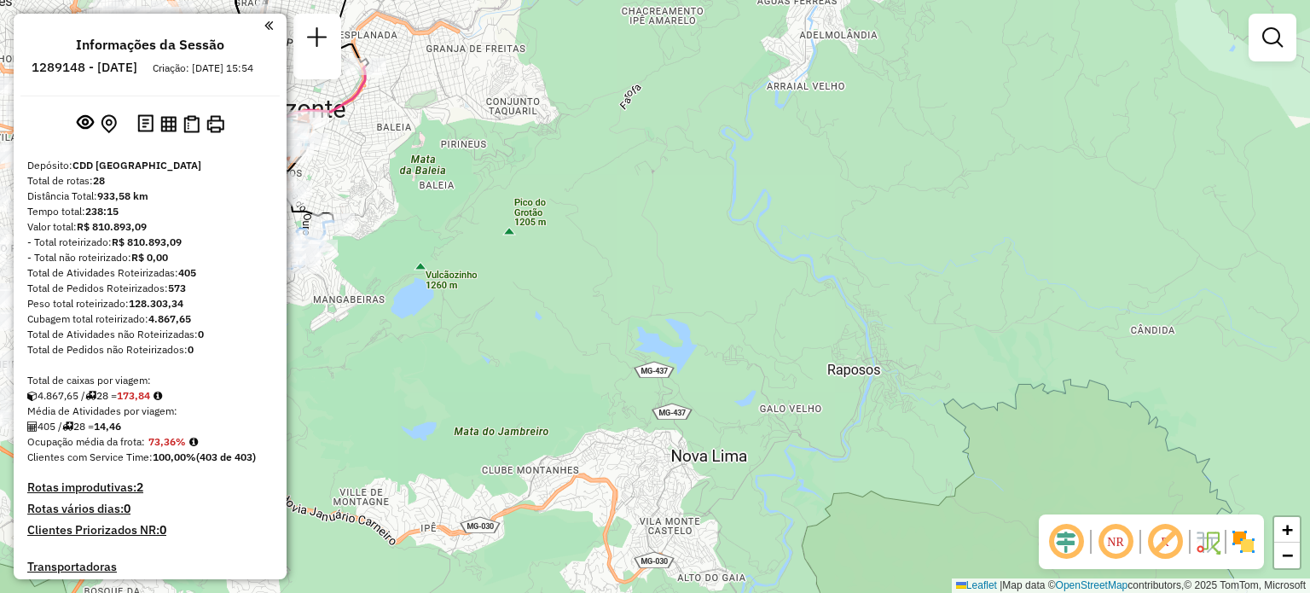
drag, startPoint x: 836, startPoint y: 451, endPoint x: 1218, endPoint y: 304, distance: 409.7
click at [1218, 304] on div "Janela de atendimento Grade de atendimento Capacidade Transportadoras Veículos …" at bounding box center [655, 296] width 1310 height 593
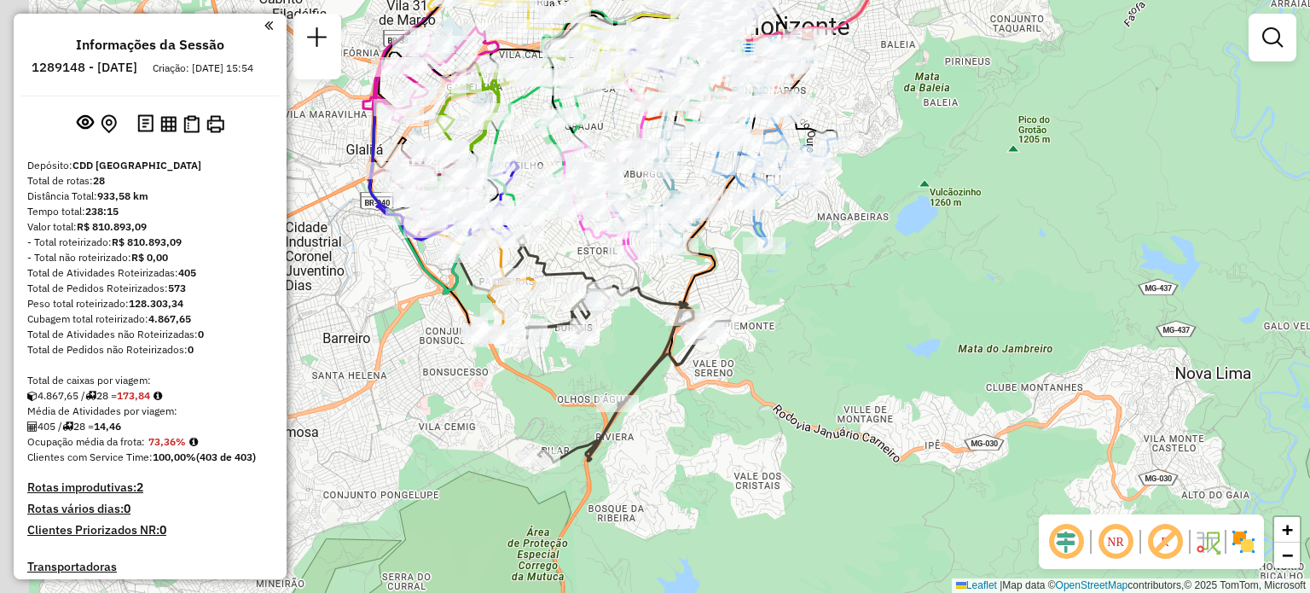
drag, startPoint x: 572, startPoint y: 380, endPoint x: 1016, endPoint y: 338, distance: 445.6
click at [1016, 338] on div "Janela de atendimento Grade de atendimento Capacidade Transportadoras Veículos …" at bounding box center [655, 296] width 1310 height 593
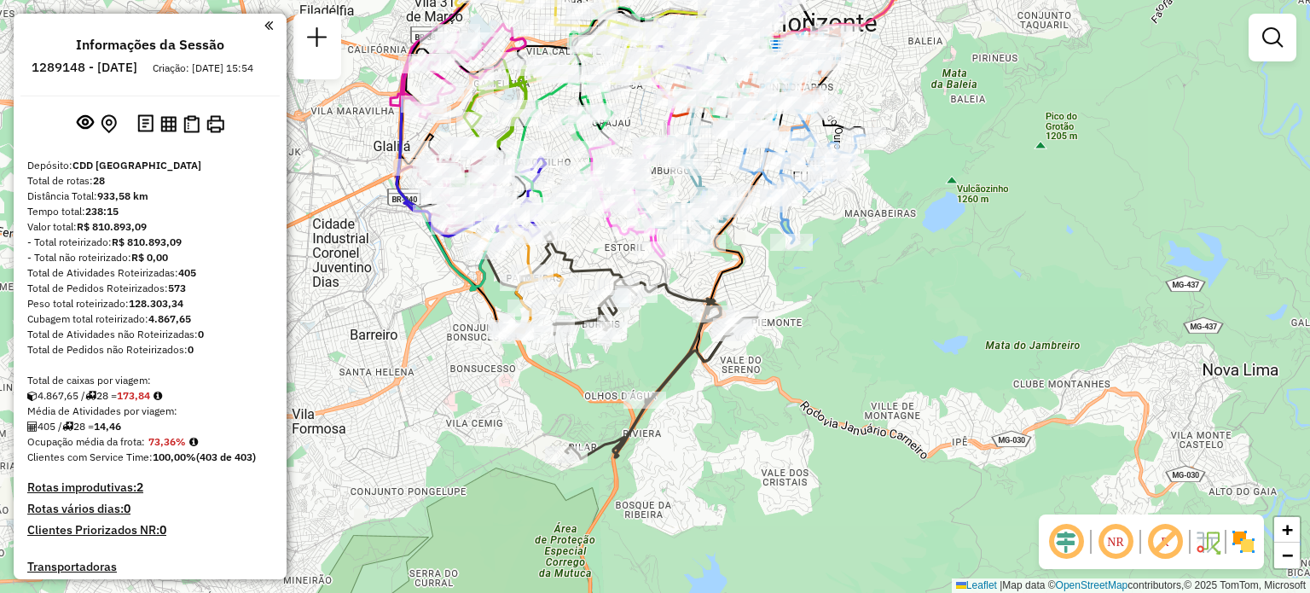
drag, startPoint x: 686, startPoint y: 415, endPoint x: 752, endPoint y: 409, distance: 66.9
click at [752, 409] on div "Janela de atendimento Grade de atendimento Capacidade Transportadoras Veículos …" at bounding box center [655, 296] width 1310 height 593
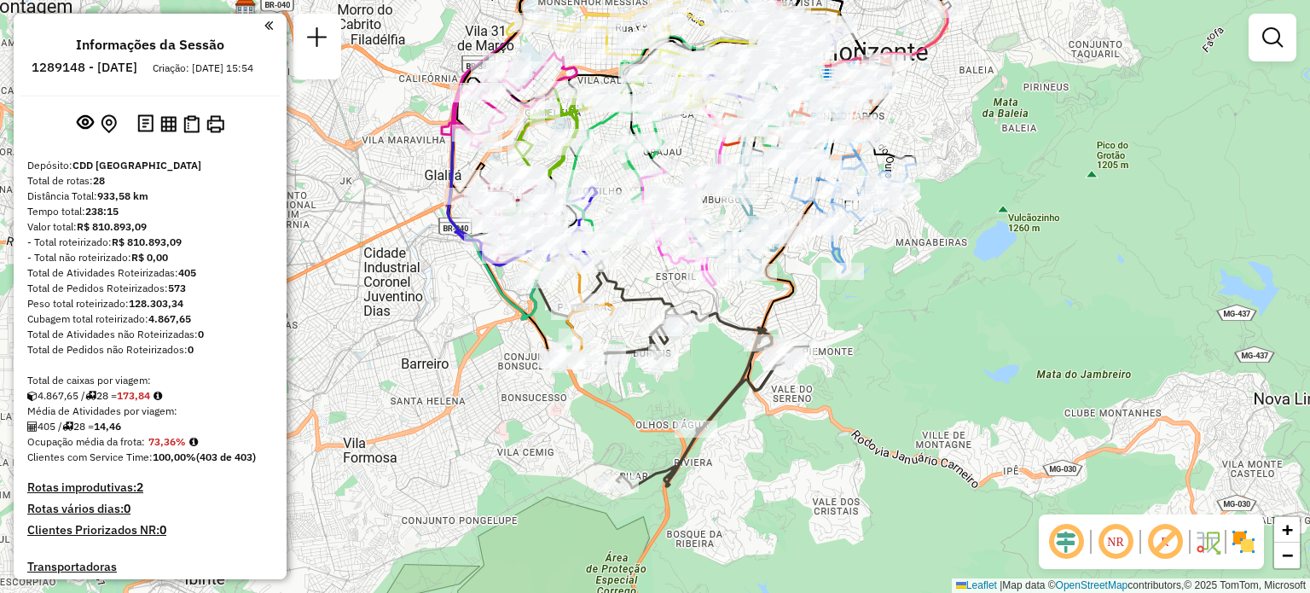
drag, startPoint x: 740, startPoint y: 394, endPoint x: 752, endPoint y: 427, distance: 34.5
click at [752, 427] on div "Janela de atendimento Grade de atendimento Capacidade Transportadoras Veículos …" at bounding box center [655, 296] width 1310 height 593
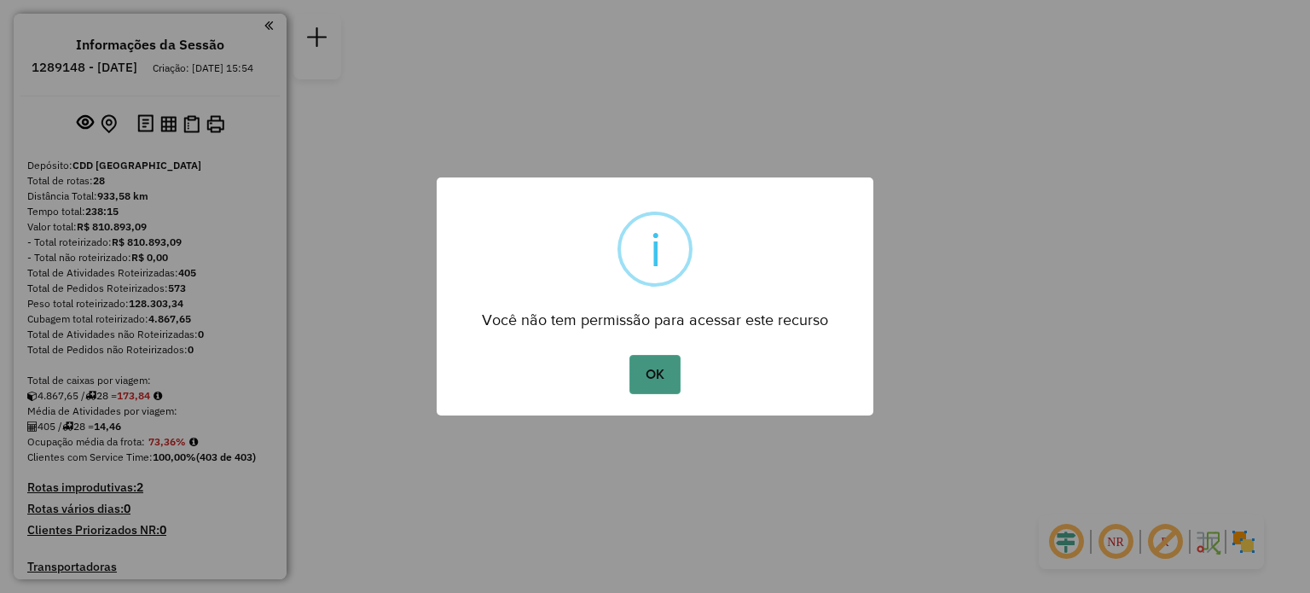
click at [665, 372] on button "OK" at bounding box center [655, 374] width 50 height 39
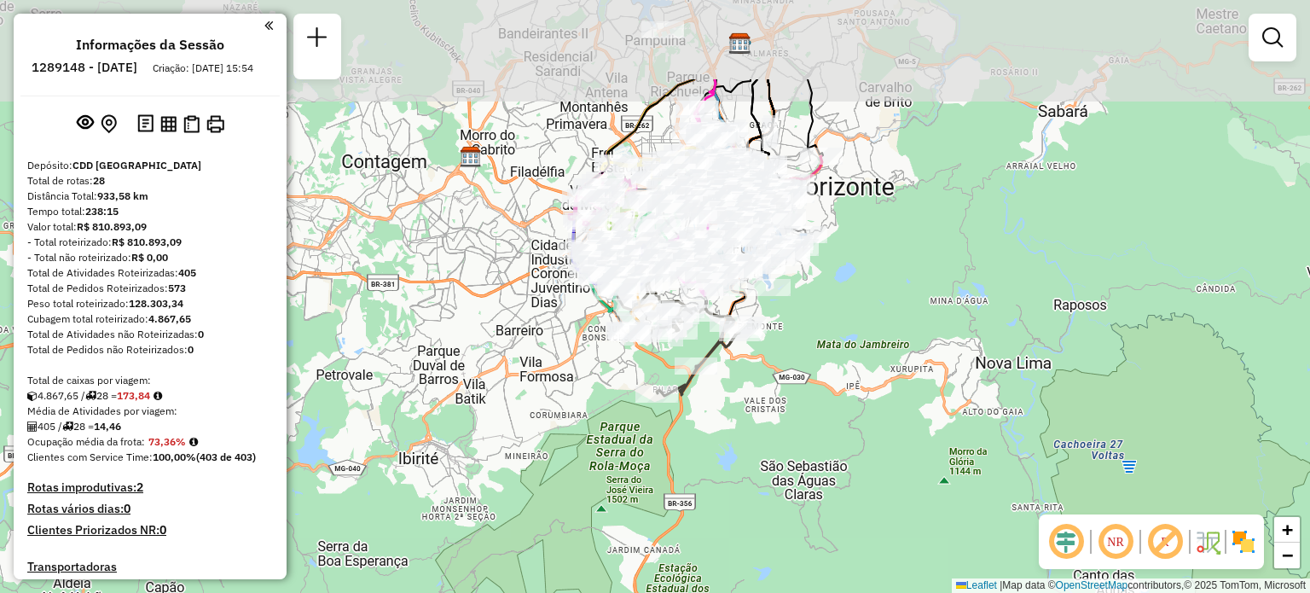
drag, startPoint x: 671, startPoint y: 319, endPoint x: 712, endPoint y: 457, distance: 144.1
click at [712, 457] on div "Janela de atendimento Grade de atendimento Capacidade Transportadoras Veículos …" at bounding box center [655, 296] width 1310 height 593
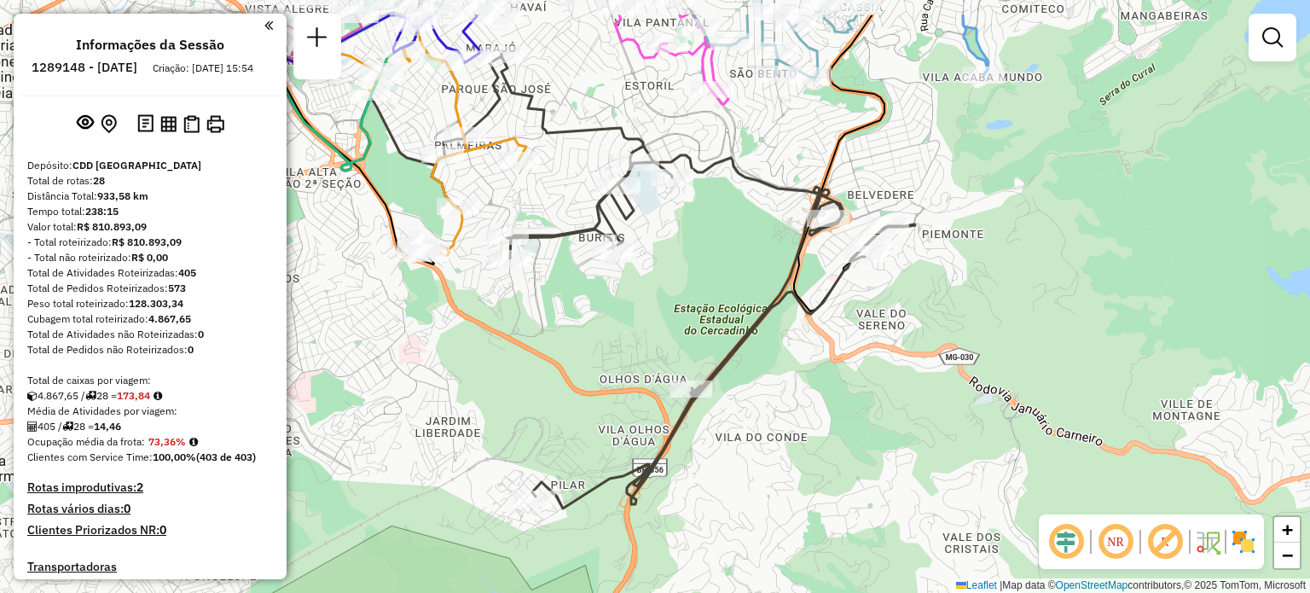
drag, startPoint x: 717, startPoint y: 196, endPoint x: 749, endPoint y: 284, distance: 93.7
click at [749, 284] on div "Janela de atendimento Grade de atendimento Capacidade Transportadoras Veículos …" at bounding box center [655, 296] width 1310 height 593
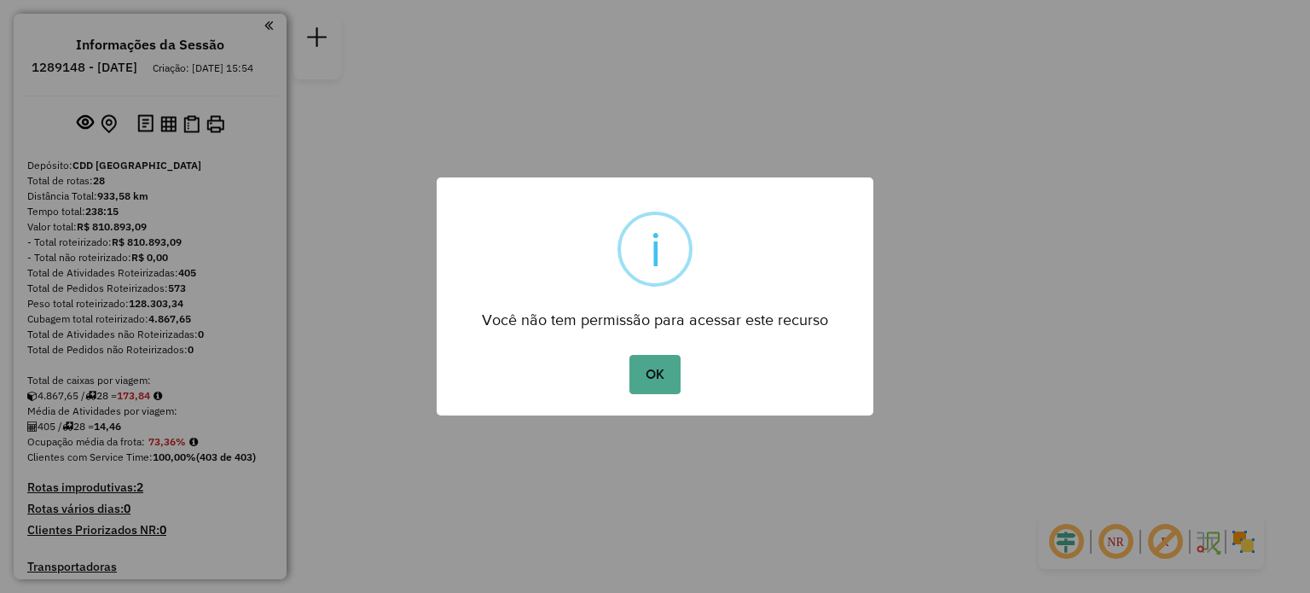
click at [647, 394] on div "OK No Cancel" at bounding box center [655, 375] width 437 height 48
click at [655, 380] on button "OK" at bounding box center [655, 374] width 50 height 39
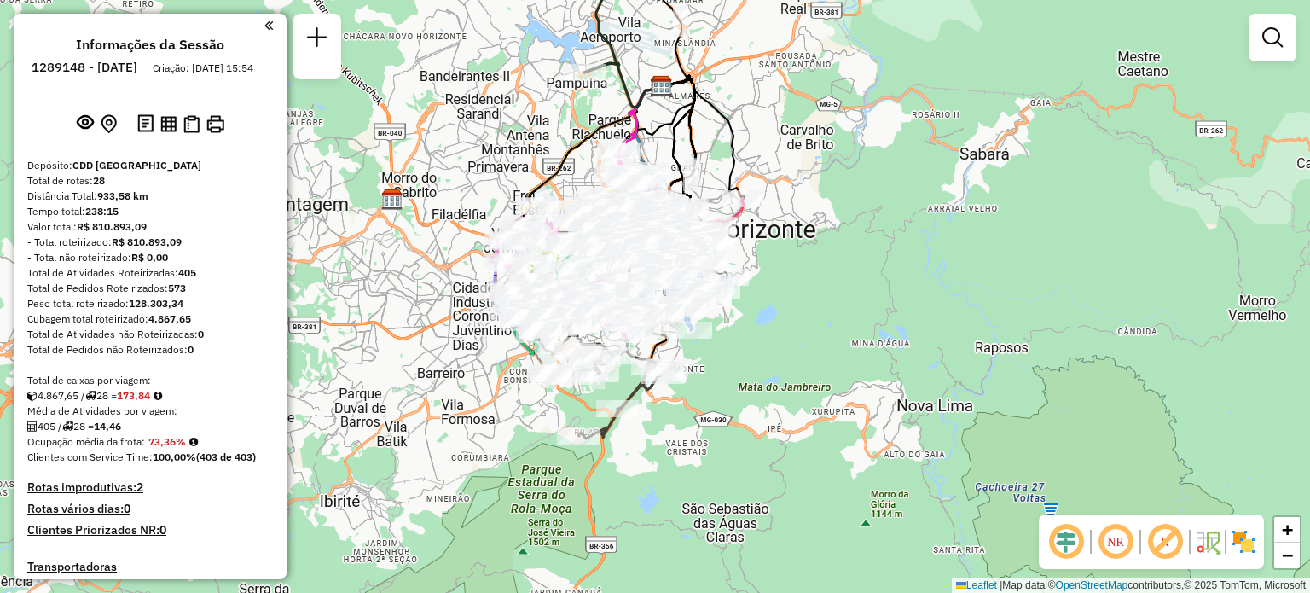
drag, startPoint x: 613, startPoint y: 421, endPoint x: 692, endPoint y: 456, distance: 86.4
click at [692, 456] on div "Janela de atendimento Grade de atendimento Capacidade Transportadoras Veículos …" at bounding box center [655, 296] width 1310 height 593
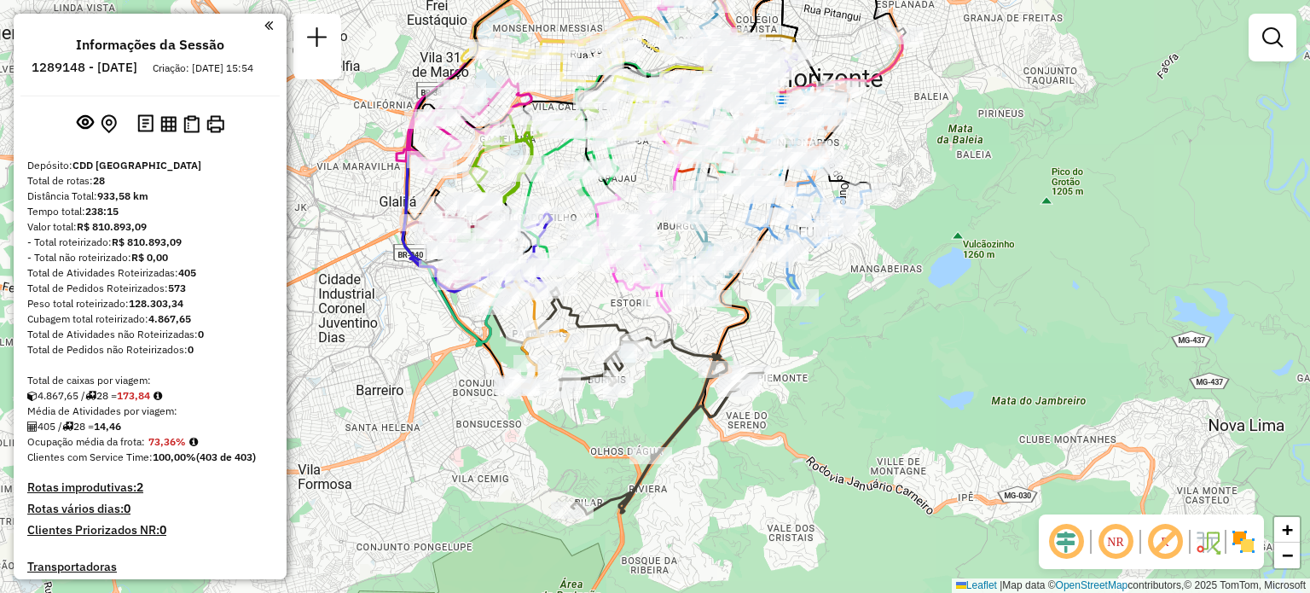
drag, startPoint x: 760, startPoint y: 421, endPoint x: 738, endPoint y: 355, distance: 70.1
click at [738, 355] on div "Janela de atendimento Grade de atendimento Capacidade Transportadoras Veículos …" at bounding box center [655, 296] width 1310 height 593
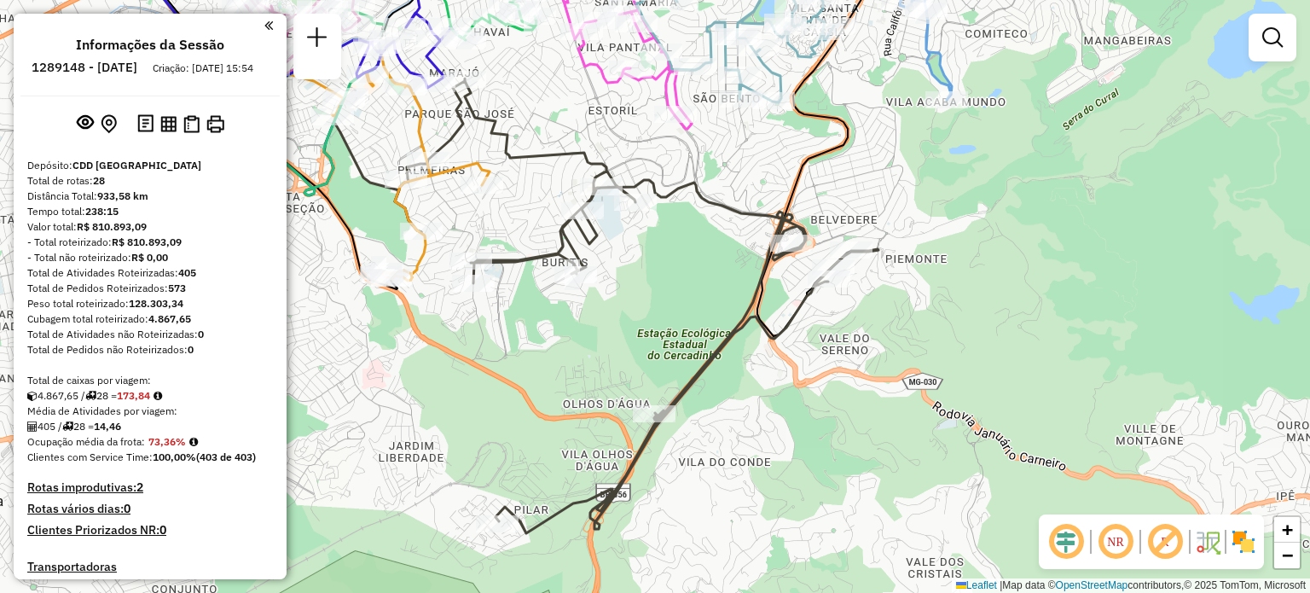
drag, startPoint x: 708, startPoint y: 399, endPoint x: 756, endPoint y: 329, distance: 84.7
click at [758, 329] on icon at bounding box center [843, 88] width 171 height 495
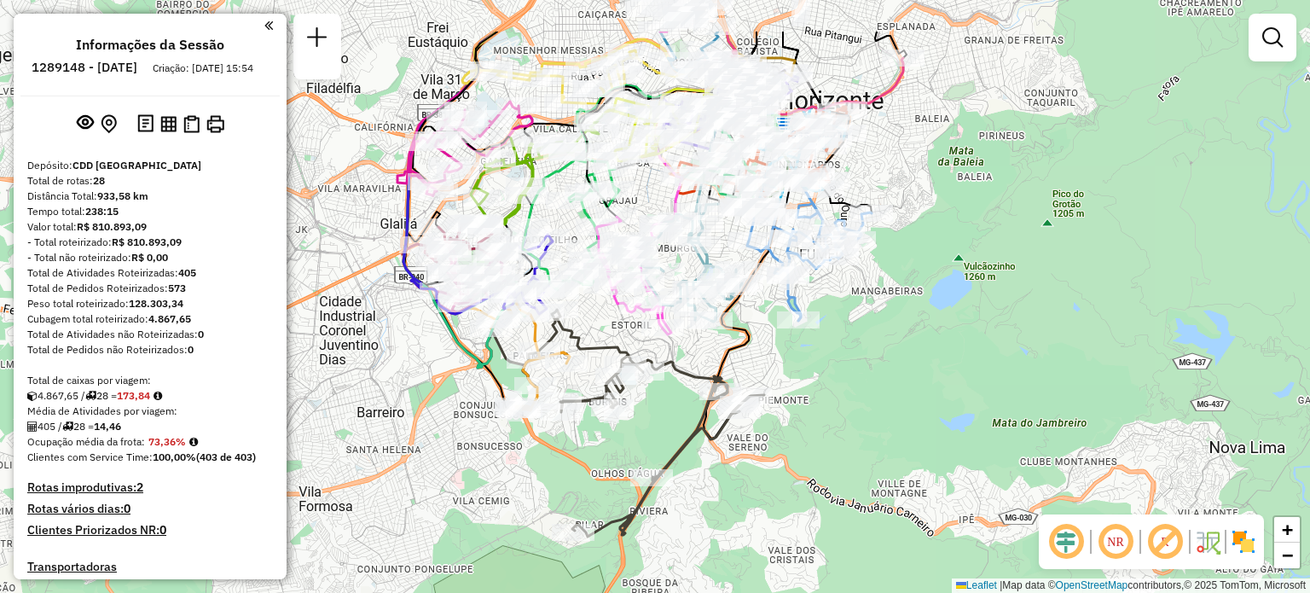
drag, startPoint x: 890, startPoint y: 249, endPoint x: 836, endPoint y: 351, distance: 115.6
click at [836, 351] on div "Janela de atendimento Grade de atendimento Capacidade Transportadoras Veículos …" at bounding box center [655, 296] width 1310 height 593
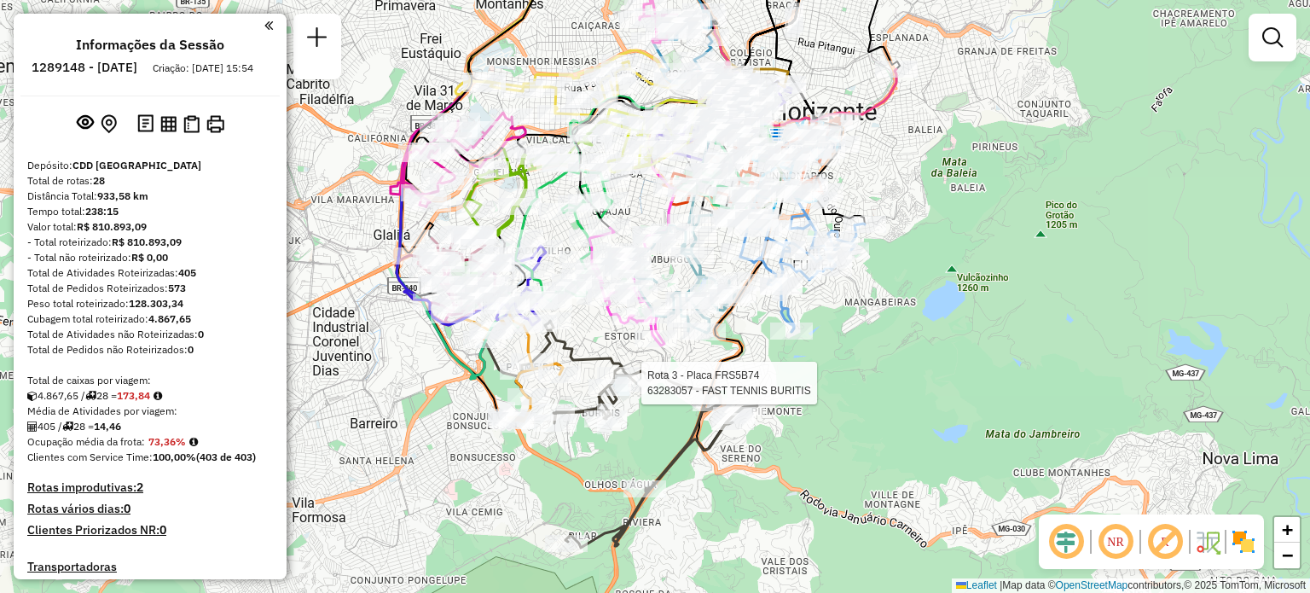
select select "**********"
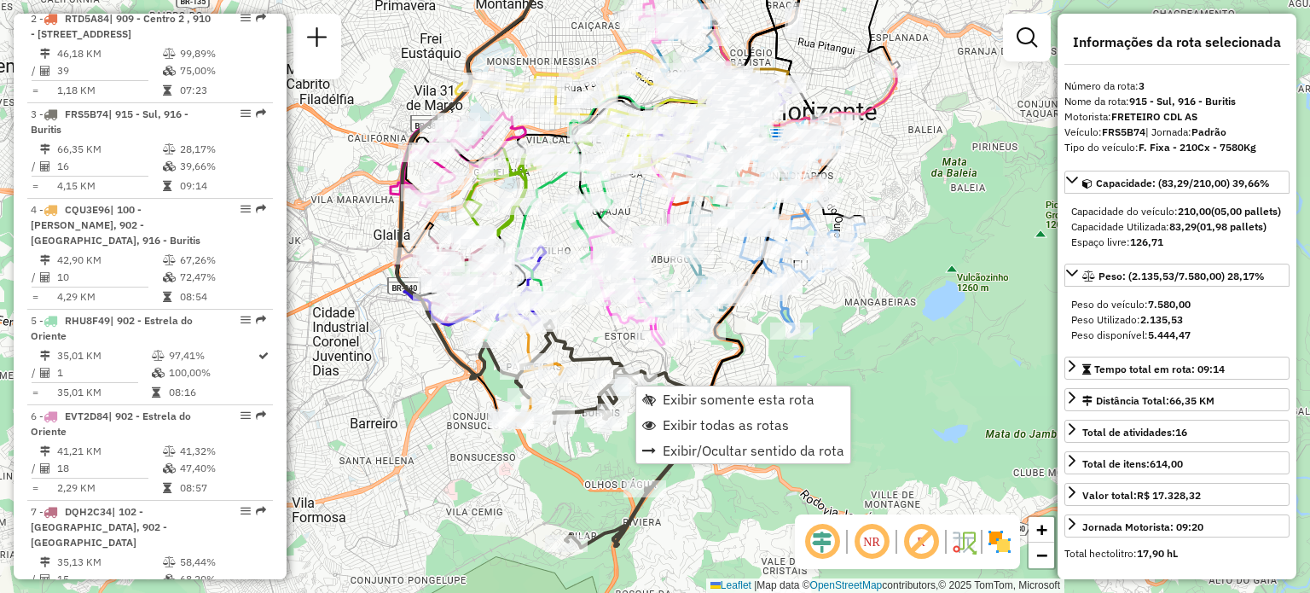
scroll to position [890, 0]
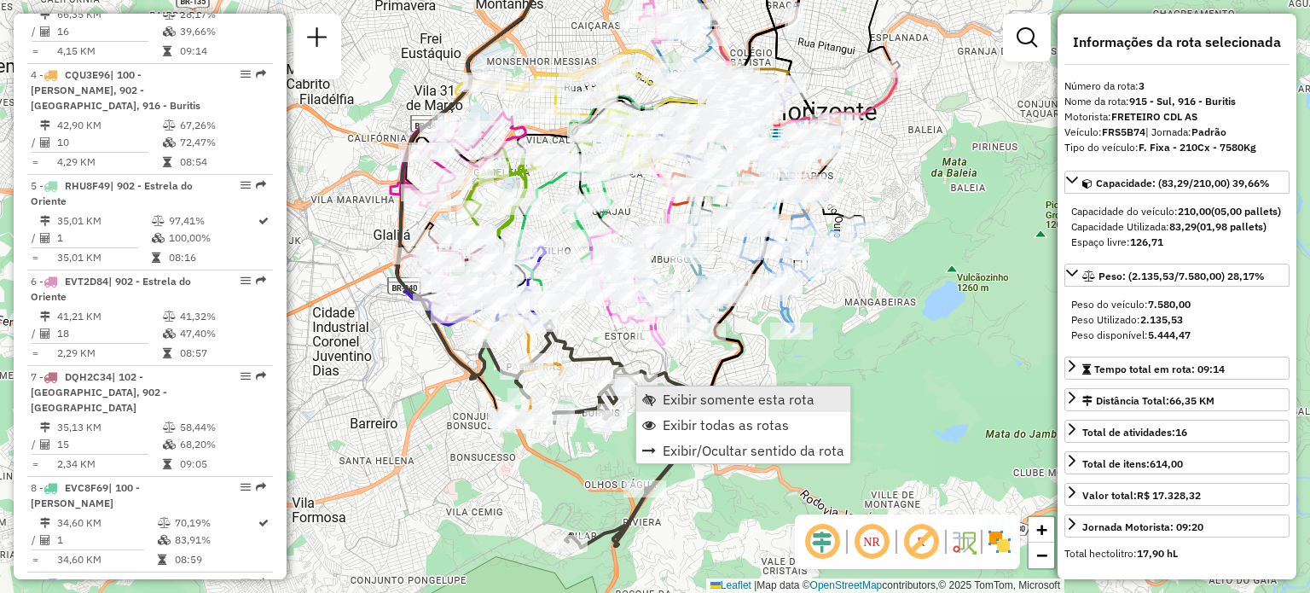
click at [680, 397] on span "Exibir somente esta rota" at bounding box center [739, 399] width 152 height 14
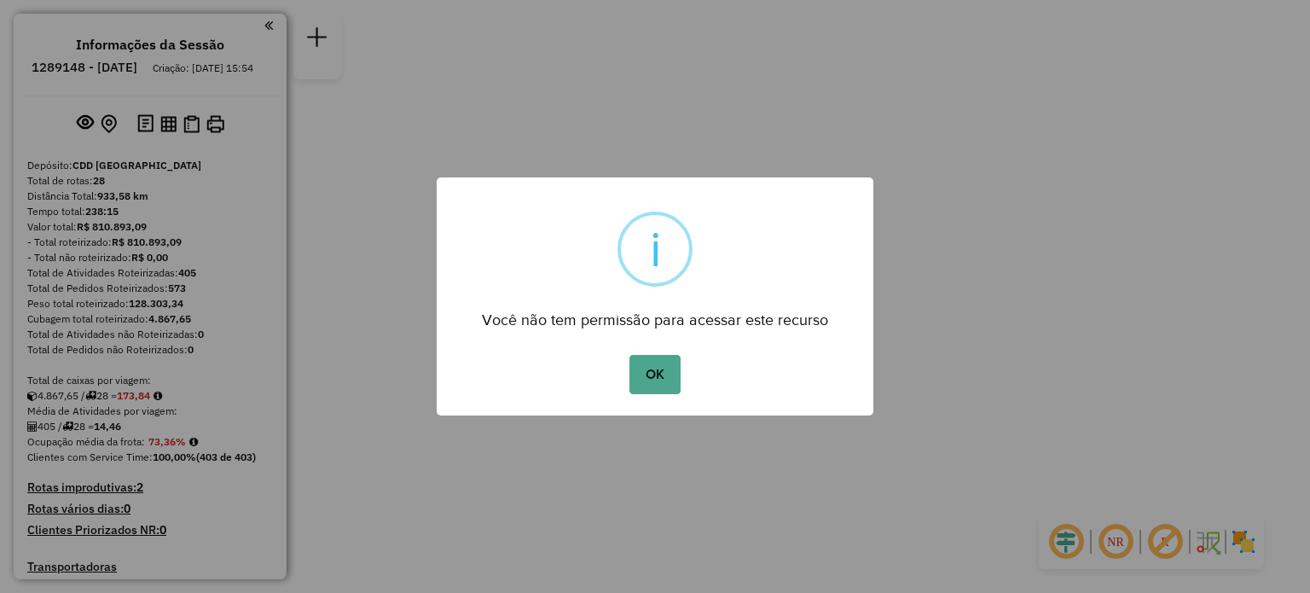
click at [665, 347] on div "× i Você não tem permissão para acessar este recurso OK No Cancel" at bounding box center [655, 296] width 437 height 238
click at [655, 374] on button "OK" at bounding box center [655, 374] width 50 height 39
click at [642, 371] on button "OK" at bounding box center [655, 374] width 50 height 39
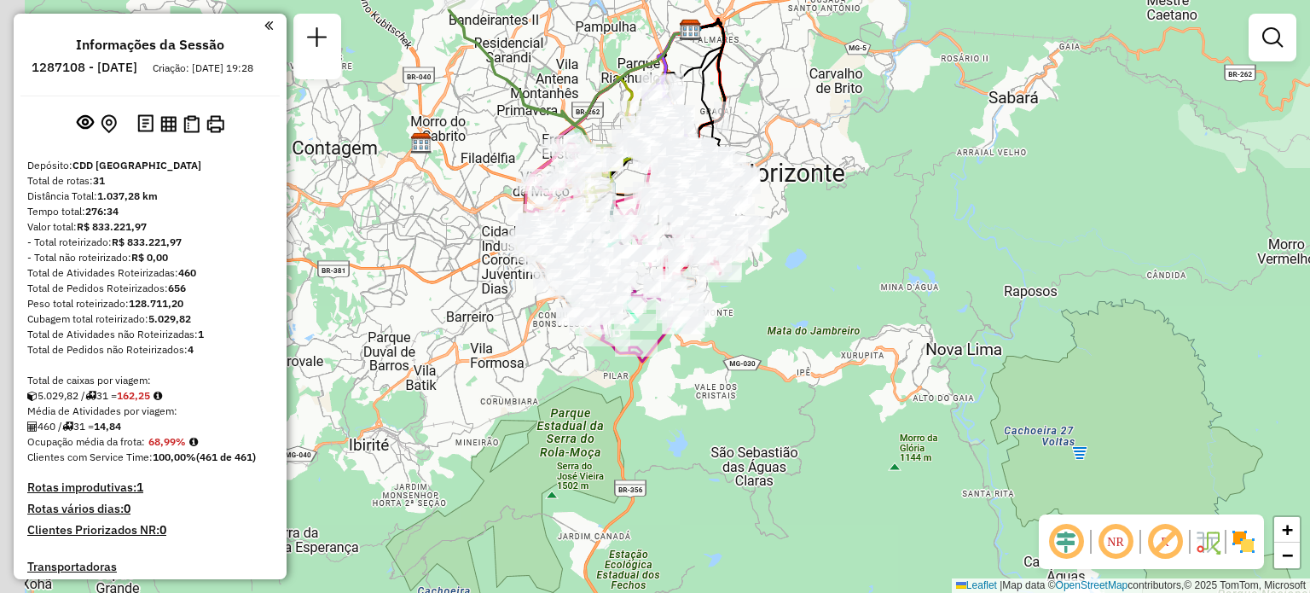
drag, startPoint x: 532, startPoint y: 401, endPoint x: 605, endPoint y: 422, distance: 75.6
click at [605, 422] on div "Janela de atendimento Grade de atendimento Capacidade Transportadoras Veículos …" at bounding box center [655, 296] width 1310 height 593
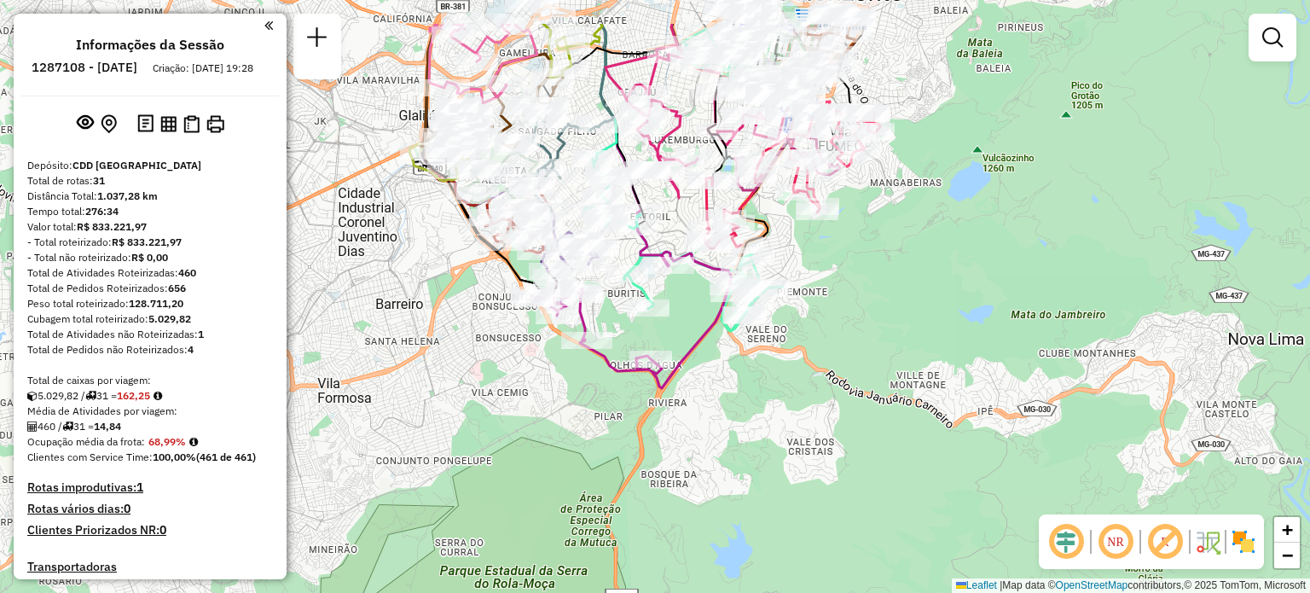
drag, startPoint x: 719, startPoint y: 337, endPoint x: 693, endPoint y: 425, distance: 91.8
click at [693, 425] on div "Janela de atendimento Grade de atendimento Capacidade Transportadoras Veículos …" at bounding box center [655, 296] width 1310 height 593
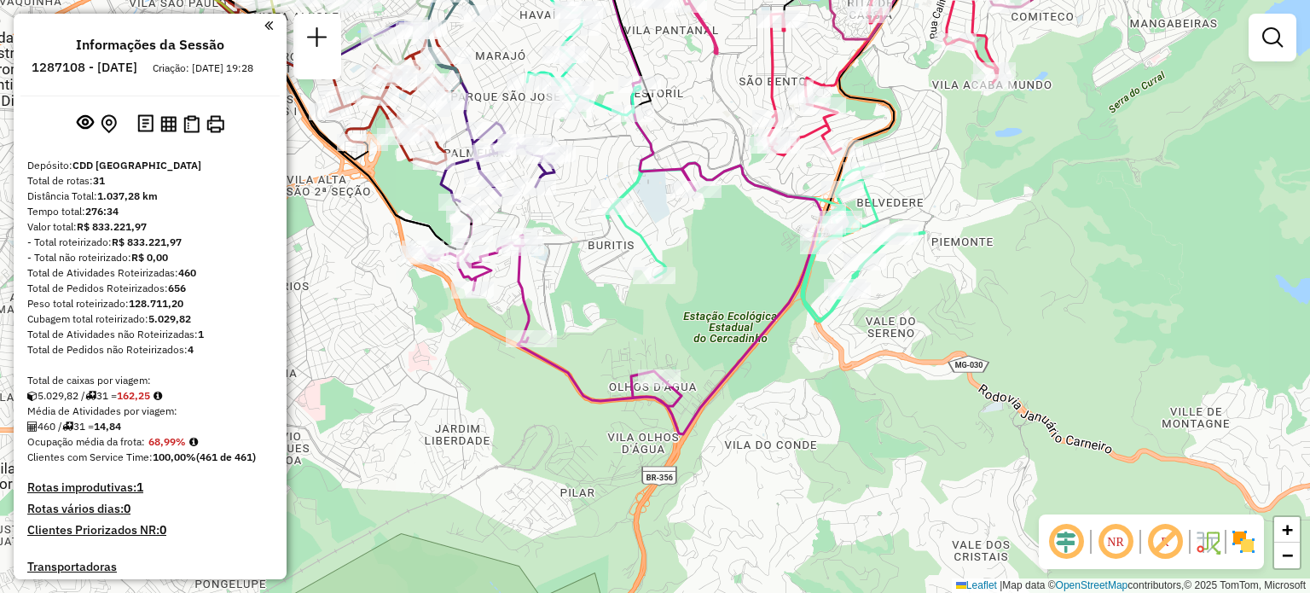
drag, startPoint x: 647, startPoint y: 412, endPoint x: 693, endPoint y: 399, distance: 47.0
click at [693, 399] on div "Janela de atendimento Grade de atendimento Capacidade Transportadoras Veículos …" at bounding box center [655, 296] width 1310 height 593
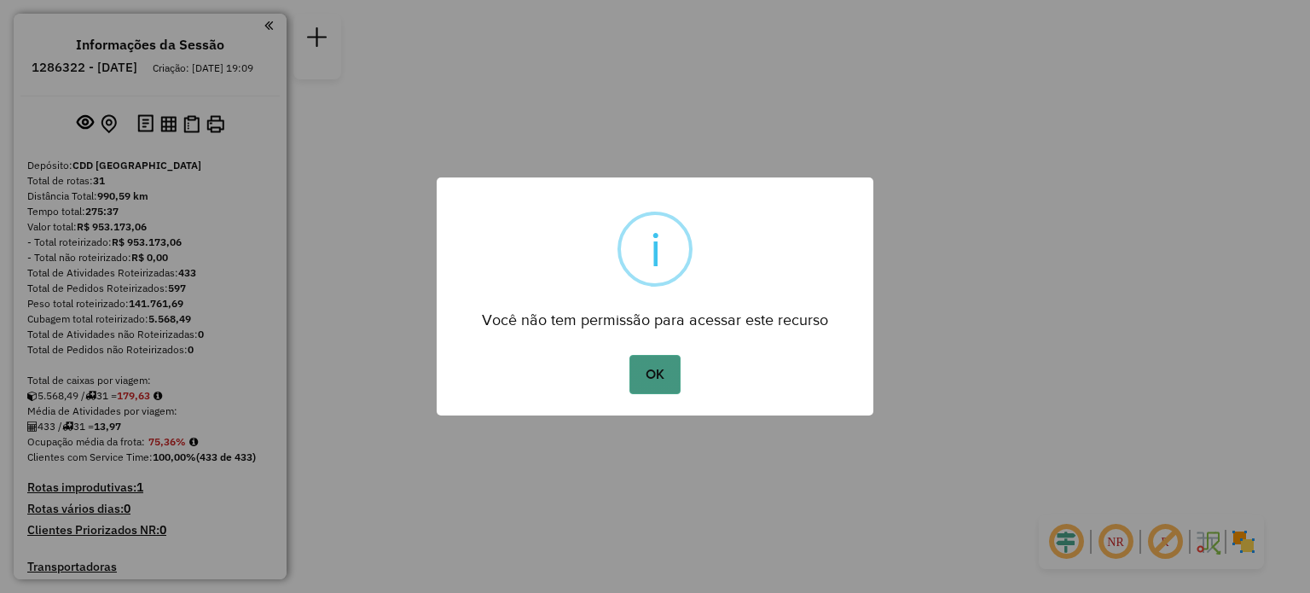
click at [652, 387] on button "OK" at bounding box center [655, 374] width 50 height 39
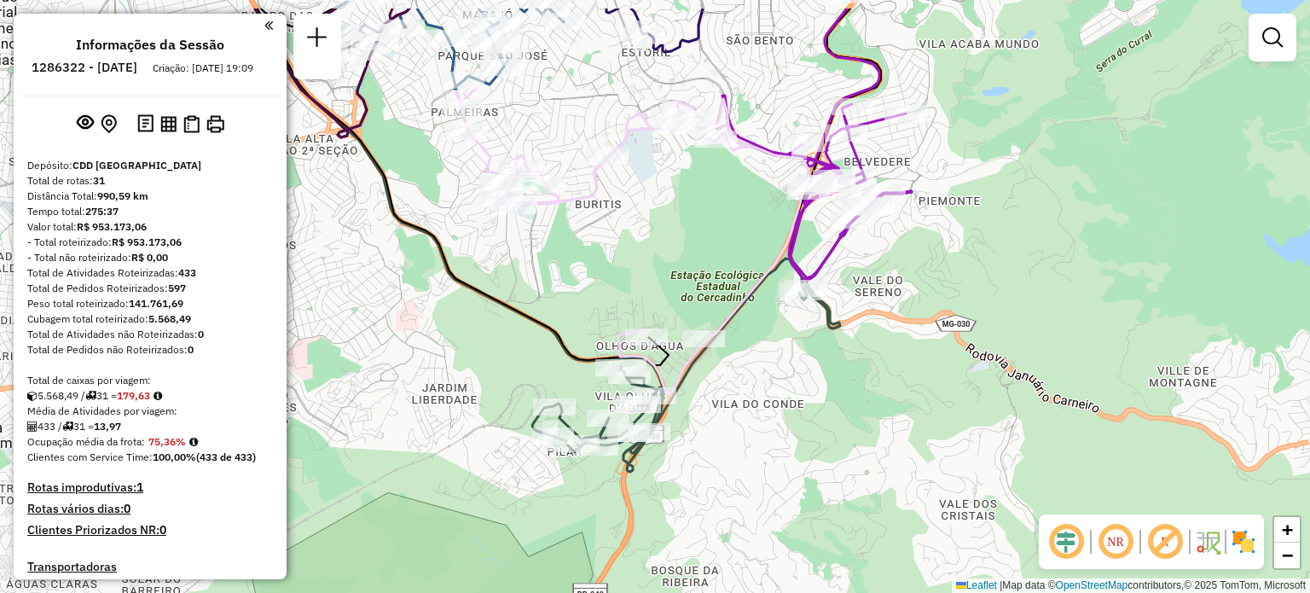
drag, startPoint x: 682, startPoint y: 330, endPoint x: 798, endPoint y: 395, distance: 132.9
click at [798, 395] on div "Janela de atendimento Grade de atendimento Capacidade Transportadoras Veículos …" at bounding box center [655, 296] width 1310 height 593
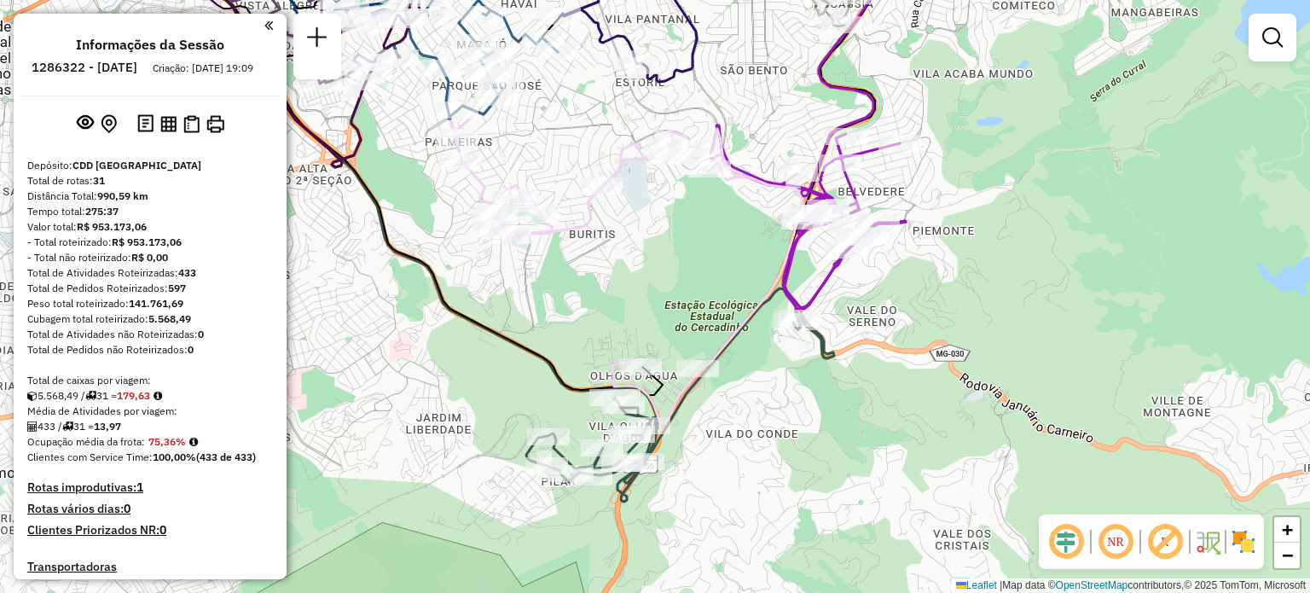
drag, startPoint x: 737, startPoint y: 266, endPoint x: 720, endPoint y: 300, distance: 38.2
click at [720, 300] on div "Janela de atendimento Grade de atendimento Capacidade Transportadoras Veículos …" at bounding box center [655, 296] width 1310 height 593
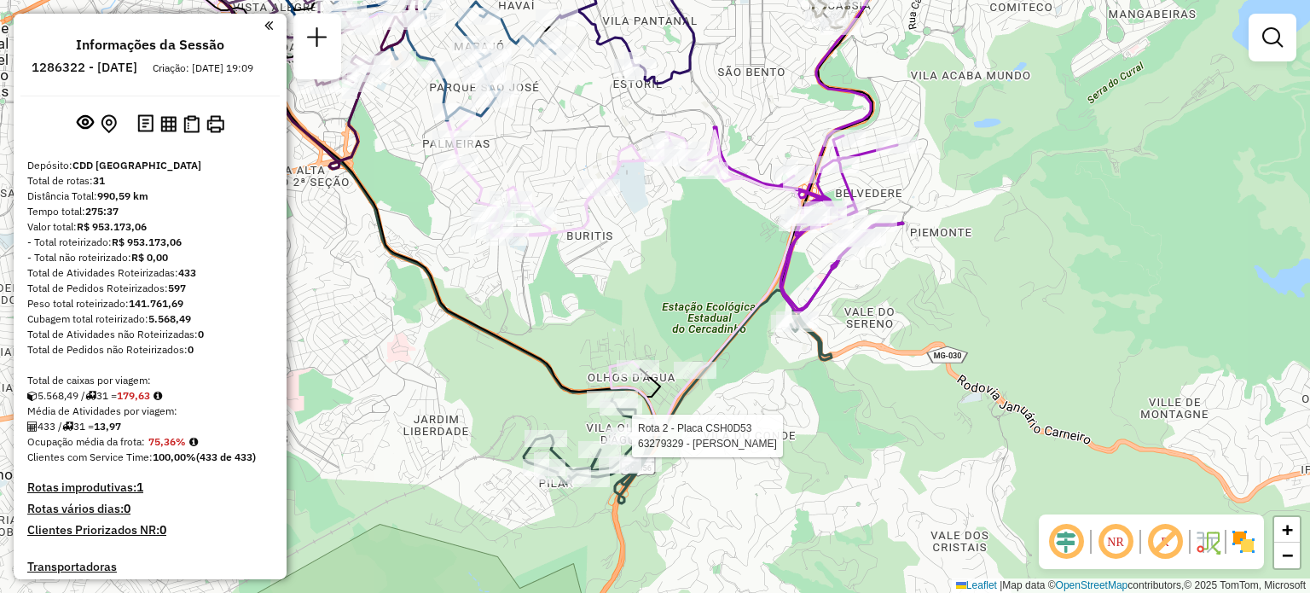
select select "**********"
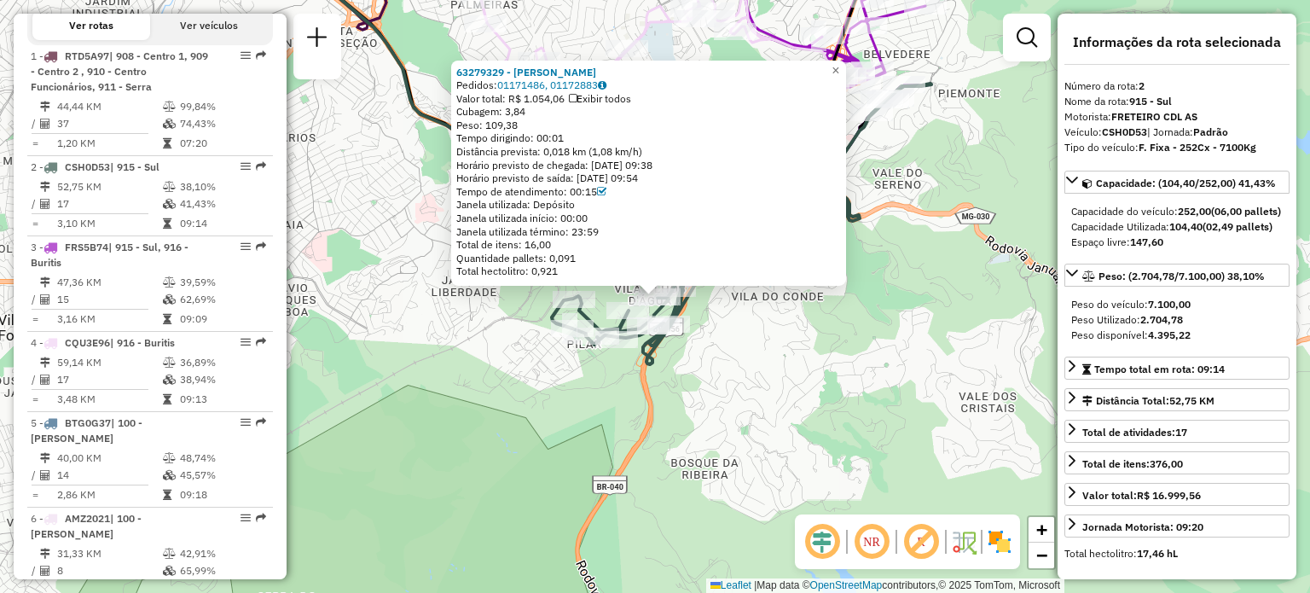
scroll to position [778, 0]
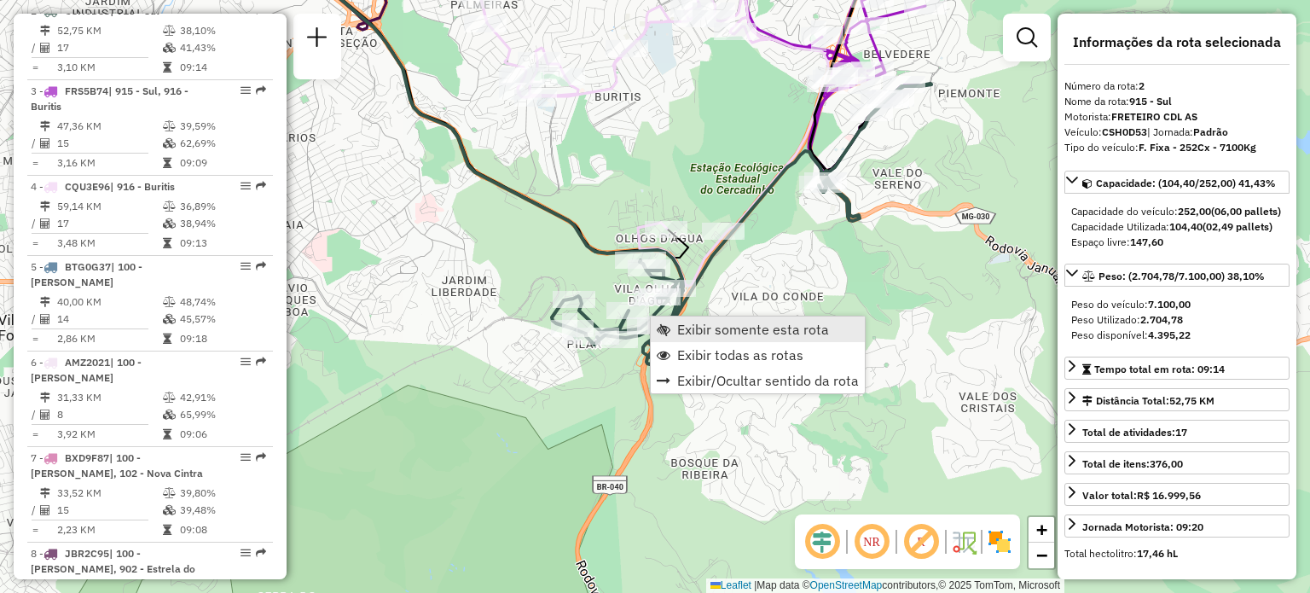
click at [717, 329] on span "Exibir somente esta rota" at bounding box center [753, 329] width 152 height 14
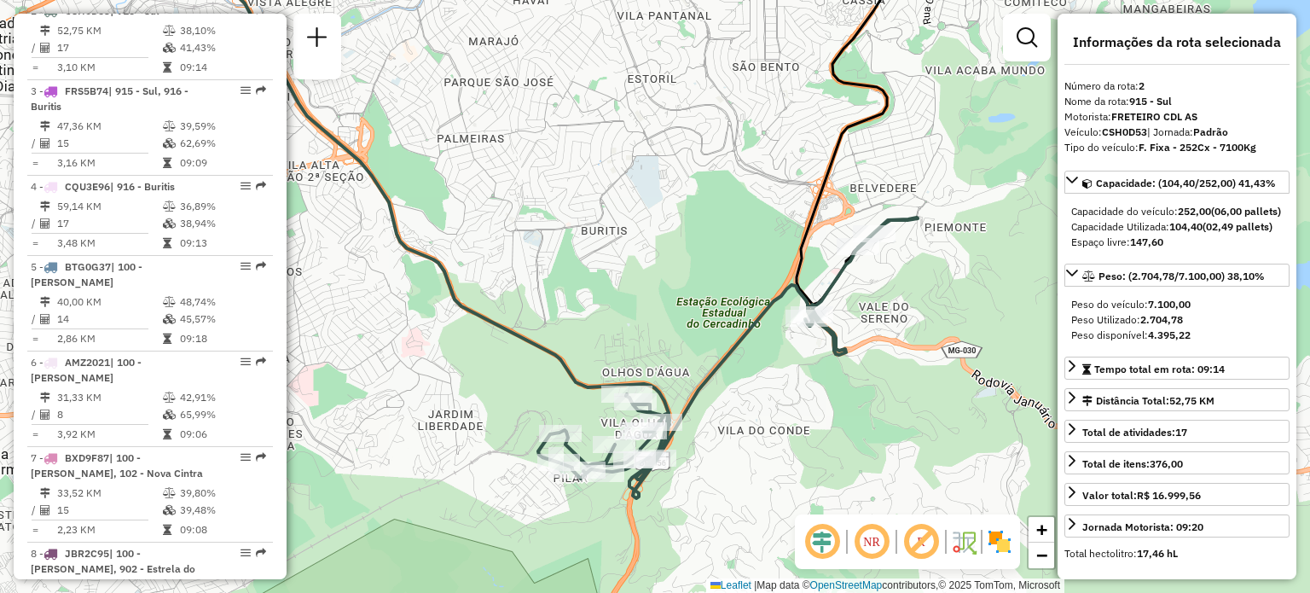
drag, startPoint x: 700, startPoint y: 456, endPoint x: 782, endPoint y: 412, distance: 93.1
click at [782, 412] on div "Janela de atendimento Grade de atendimento Capacidade Transportadoras Veículos …" at bounding box center [655, 296] width 1310 height 593
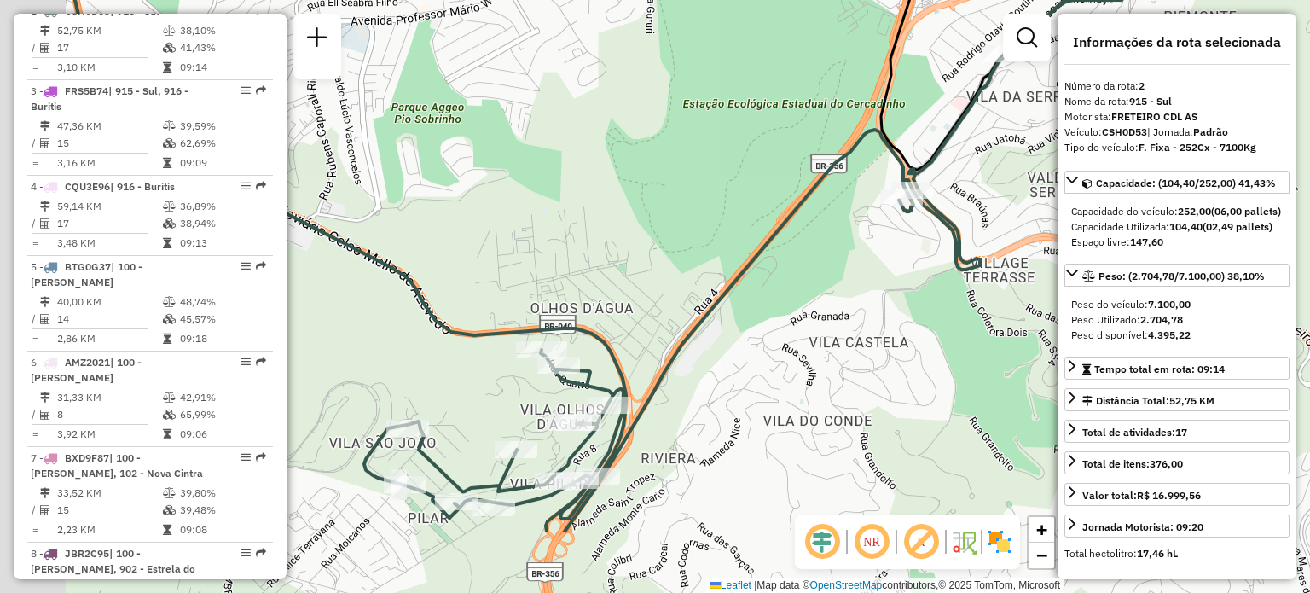
drag, startPoint x: 758, startPoint y: 402, endPoint x: 866, endPoint y: 280, distance: 162.6
click at [866, 280] on div "Janela de atendimento Grade de atendimento Capacidade Transportadoras Veículos …" at bounding box center [655, 296] width 1310 height 593
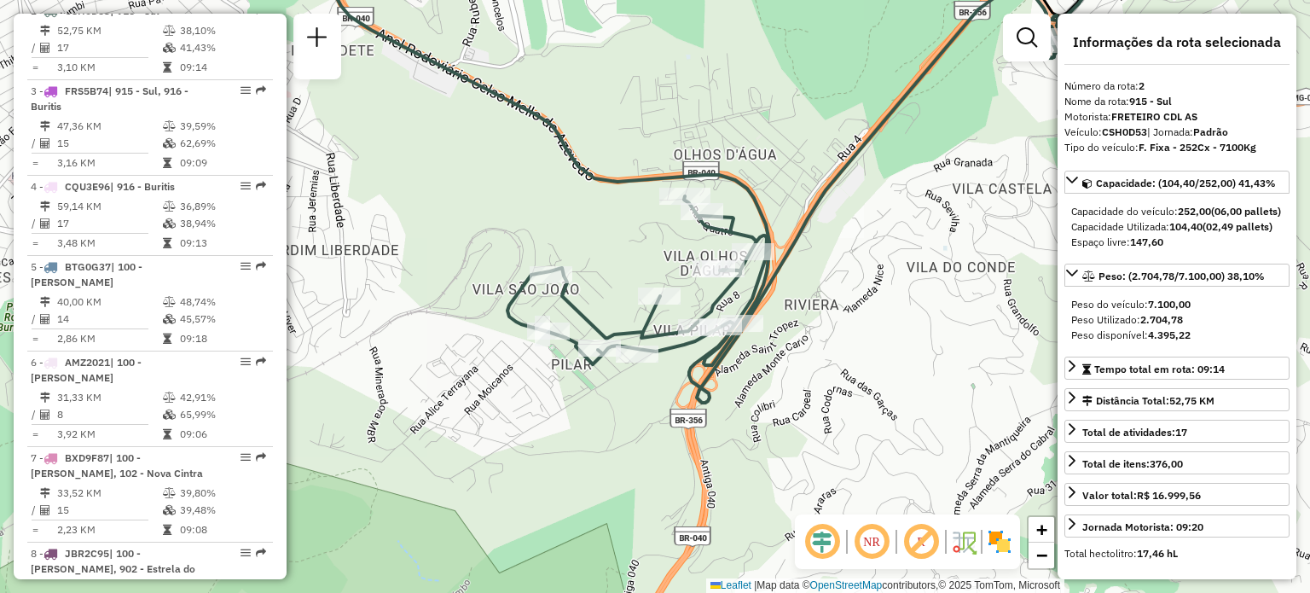
drag, startPoint x: 766, startPoint y: 413, endPoint x: 749, endPoint y: 383, distance: 34.4
click at [749, 383] on div "Janela de atendimento Grade de atendimento Capacidade Transportadoras Veículos …" at bounding box center [655, 296] width 1310 height 593
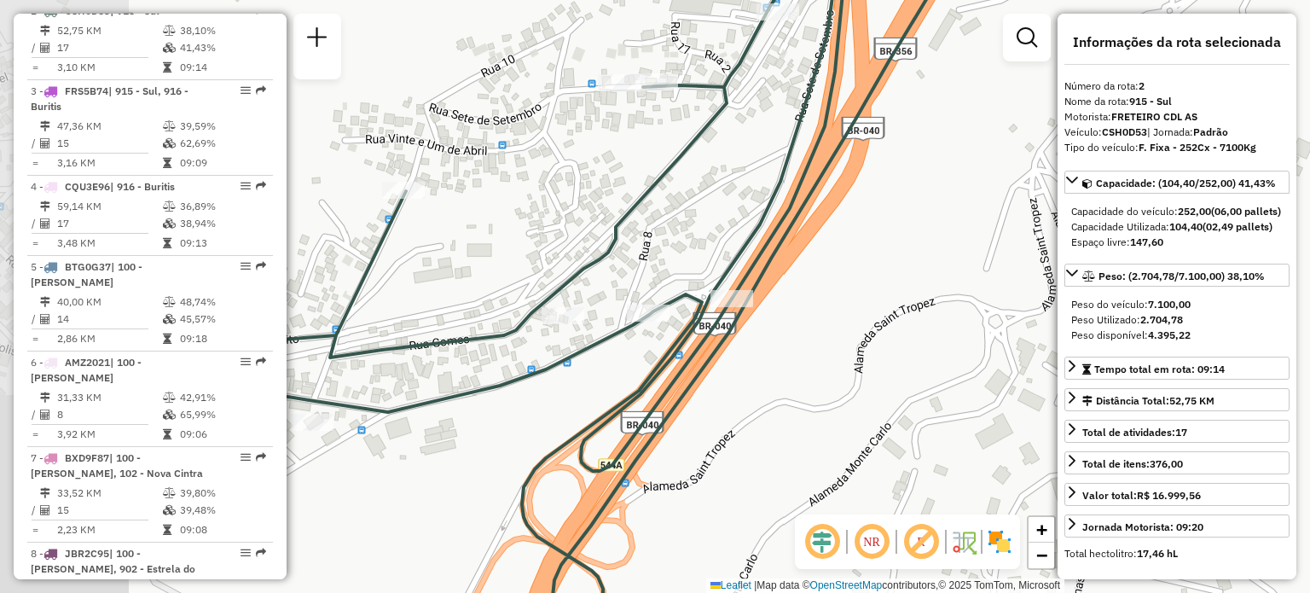
drag, startPoint x: 597, startPoint y: 298, endPoint x: 775, endPoint y: 330, distance: 181.2
click at [775, 330] on div "Janela de atendimento Grade de atendimento Capacidade Transportadoras Veículos …" at bounding box center [655, 296] width 1310 height 593
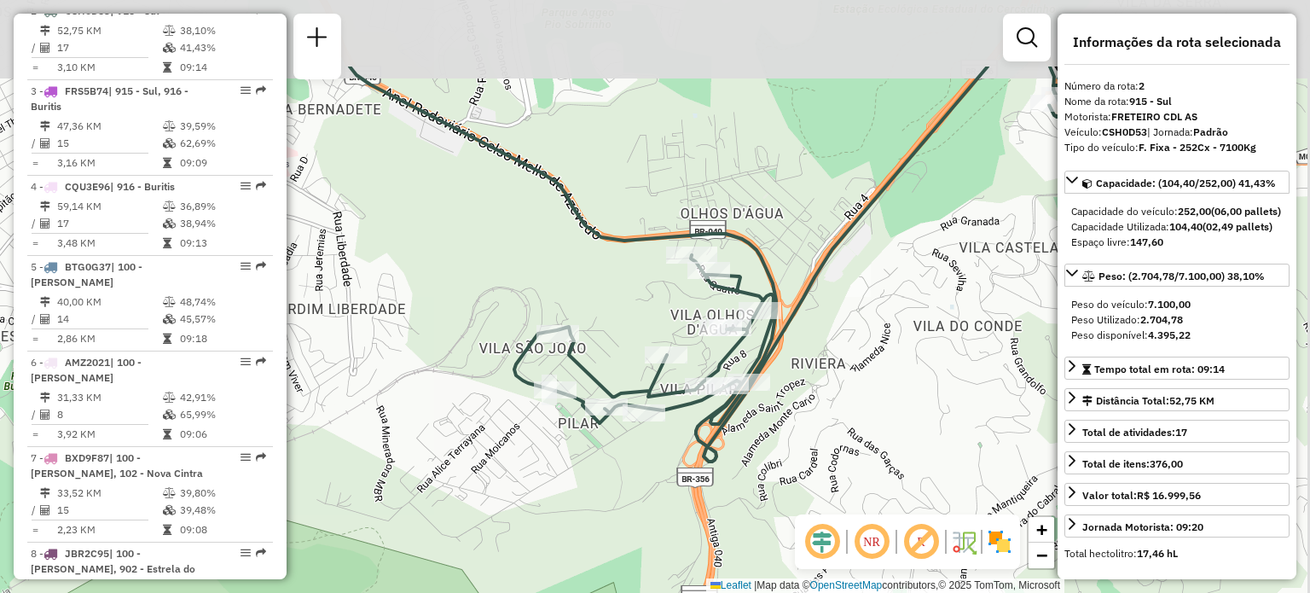
drag, startPoint x: 823, startPoint y: 166, endPoint x: 795, endPoint y: 294, distance: 131.0
click at [795, 294] on icon at bounding box center [822, 264] width 616 height 395
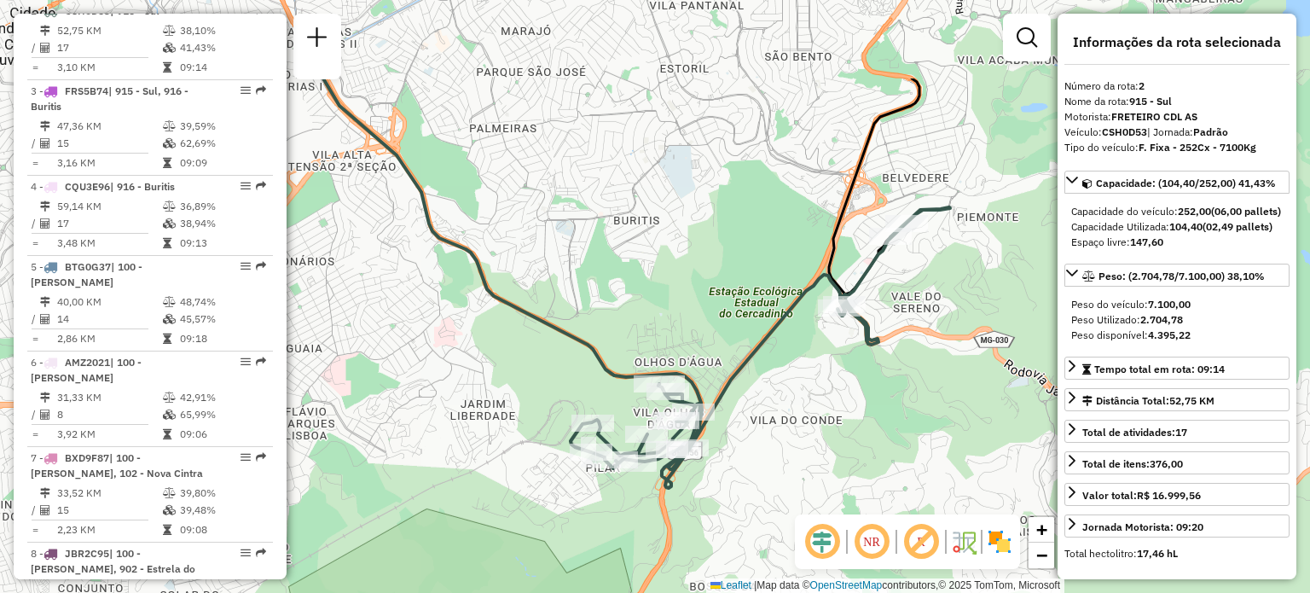
drag, startPoint x: 740, startPoint y: 77, endPoint x: 720, endPoint y: 214, distance: 138.9
click at [720, 214] on div "Janela de atendimento Grade de atendimento Capacidade Transportadoras Veículos …" at bounding box center [655, 296] width 1310 height 593
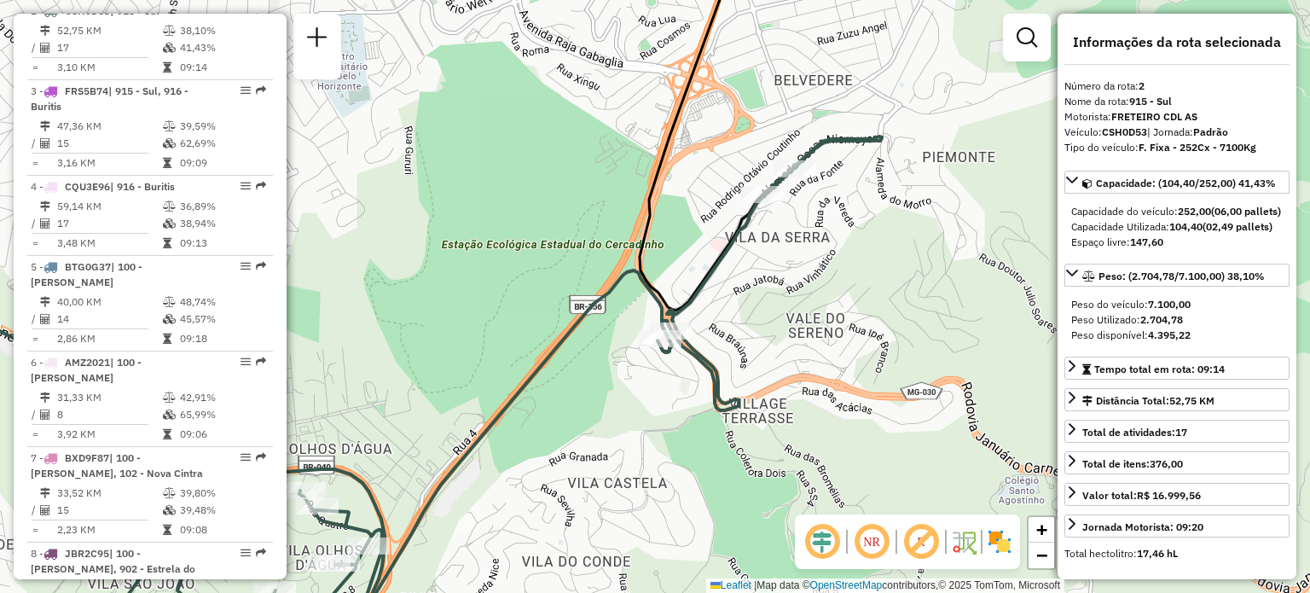
drag, startPoint x: 941, startPoint y: 301, endPoint x: 862, endPoint y: 314, distance: 80.4
click at [862, 314] on div "Janela de atendimento Grade de atendimento Capacidade Transportadoras Veículos …" at bounding box center [655, 296] width 1310 height 593
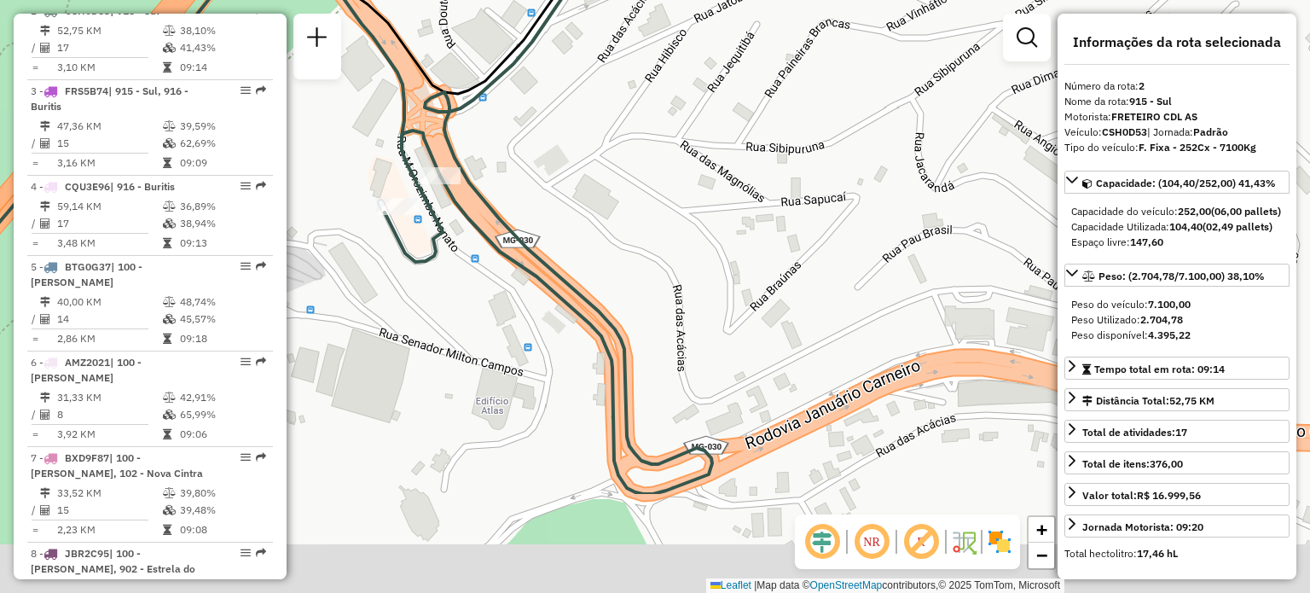
drag, startPoint x: 771, startPoint y: 407, endPoint x: 665, endPoint y: 246, distance: 192.8
click at [665, 246] on div "Janela de atendimento Grade de atendimento Capacidade Transportadoras Veículos …" at bounding box center [655, 296] width 1310 height 593
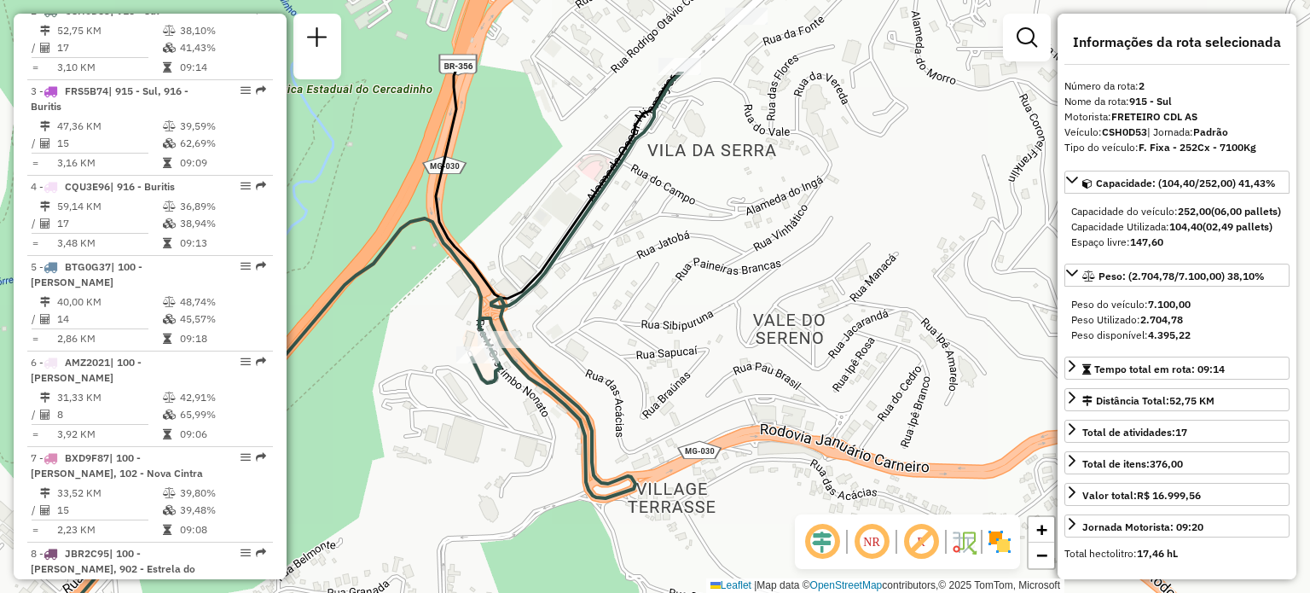
drag, startPoint x: 708, startPoint y: 200, endPoint x: 656, endPoint y: 334, distance: 143.7
click at [656, 334] on div "Janela de atendimento Grade de atendimento Capacidade Transportadoras Veículos …" at bounding box center [655, 296] width 1310 height 593
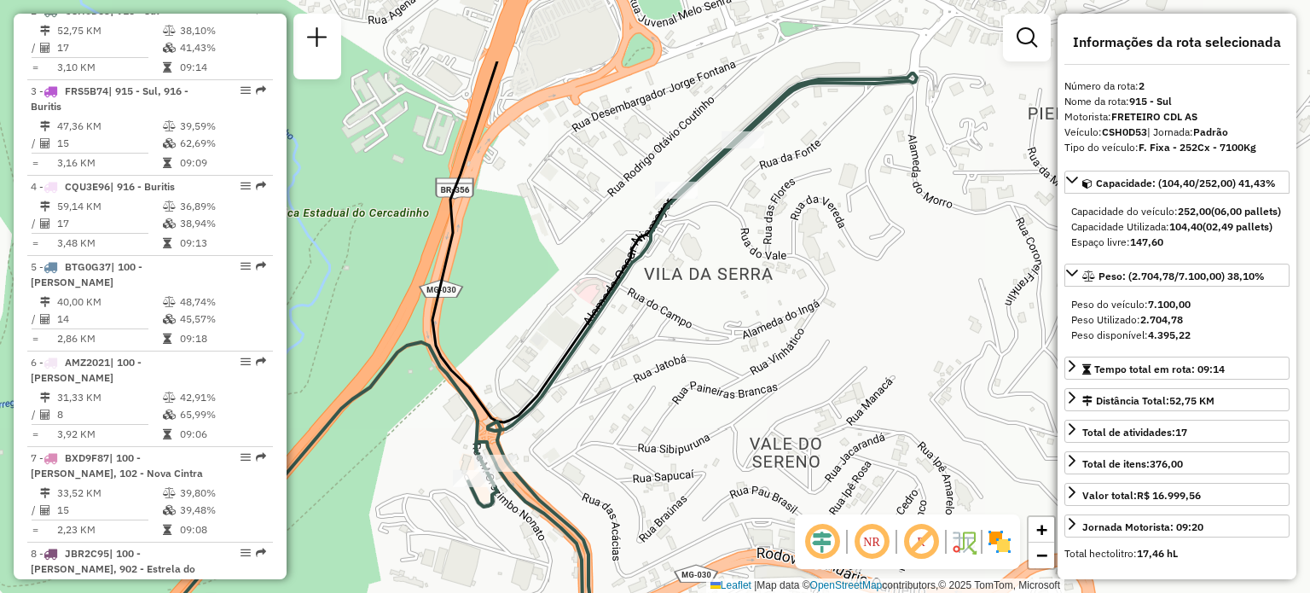
drag, startPoint x: 760, startPoint y: 129, endPoint x: 757, endPoint y: 249, distance: 120.3
click at [757, 249] on div "Janela de atendimento Grade de atendimento Capacidade Transportadoras Veículos …" at bounding box center [655, 296] width 1310 height 593
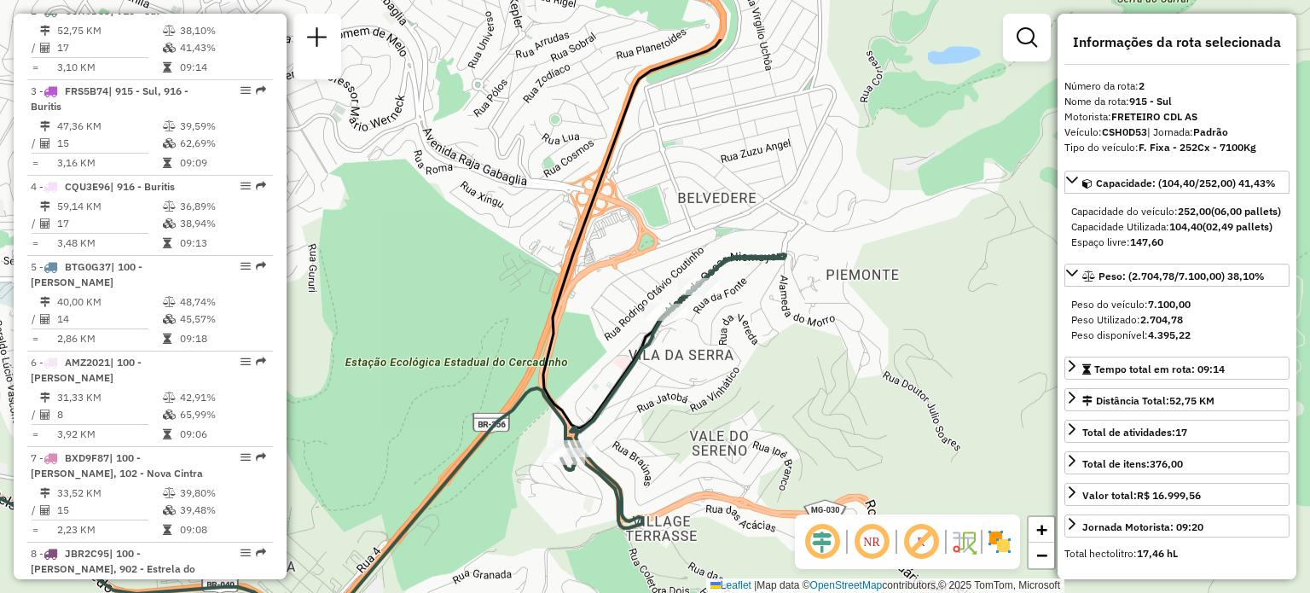
drag, startPoint x: 725, startPoint y: 136, endPoint x: 704, endPoint y: 258, distance: 123.8
click at [704, 258] on div "Janela de atendimento Grade de atendimento Capacidade Transportadoras Veículos …" at bounding box center [655, 296] width 1310 height 593
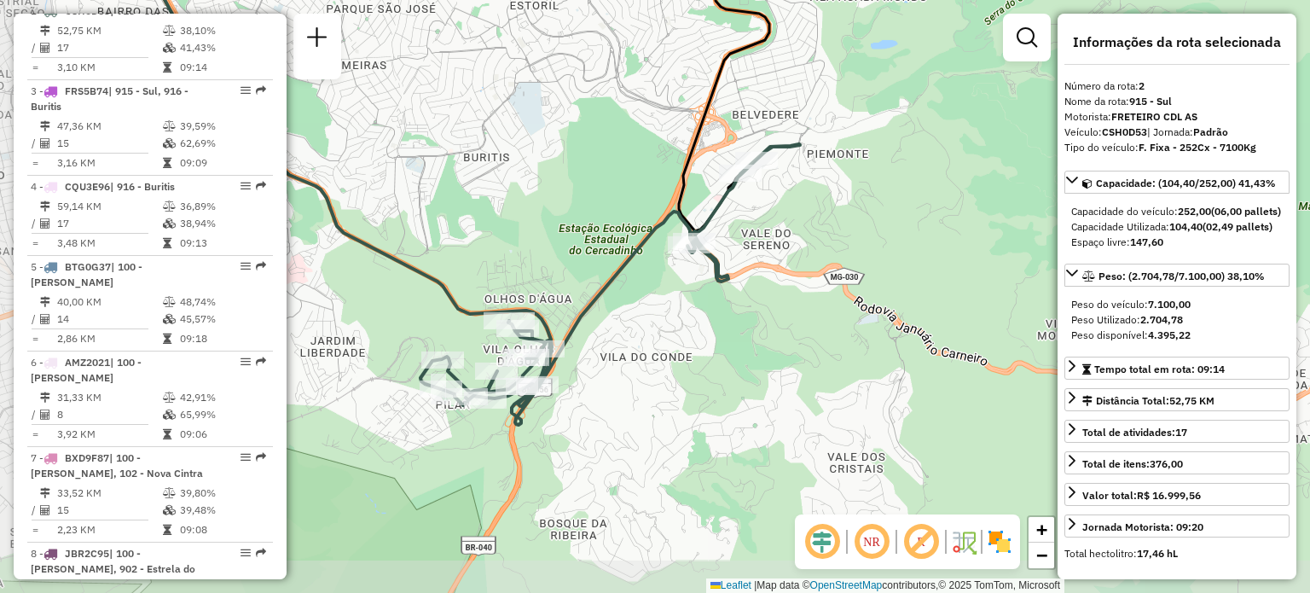
drag, startPoint x: 703, startPoint y: 350, endPoint x: 761, endPoint y: 225, distance: 137.4
click at [761, 225] on div "Janela de atendimento Grade de atendimento Capacidade Transportadoras Veículos …" at bounding box center [655, 296] width 1310 height 593
